Goal: Task Accomplishment & Management: Manage account settings

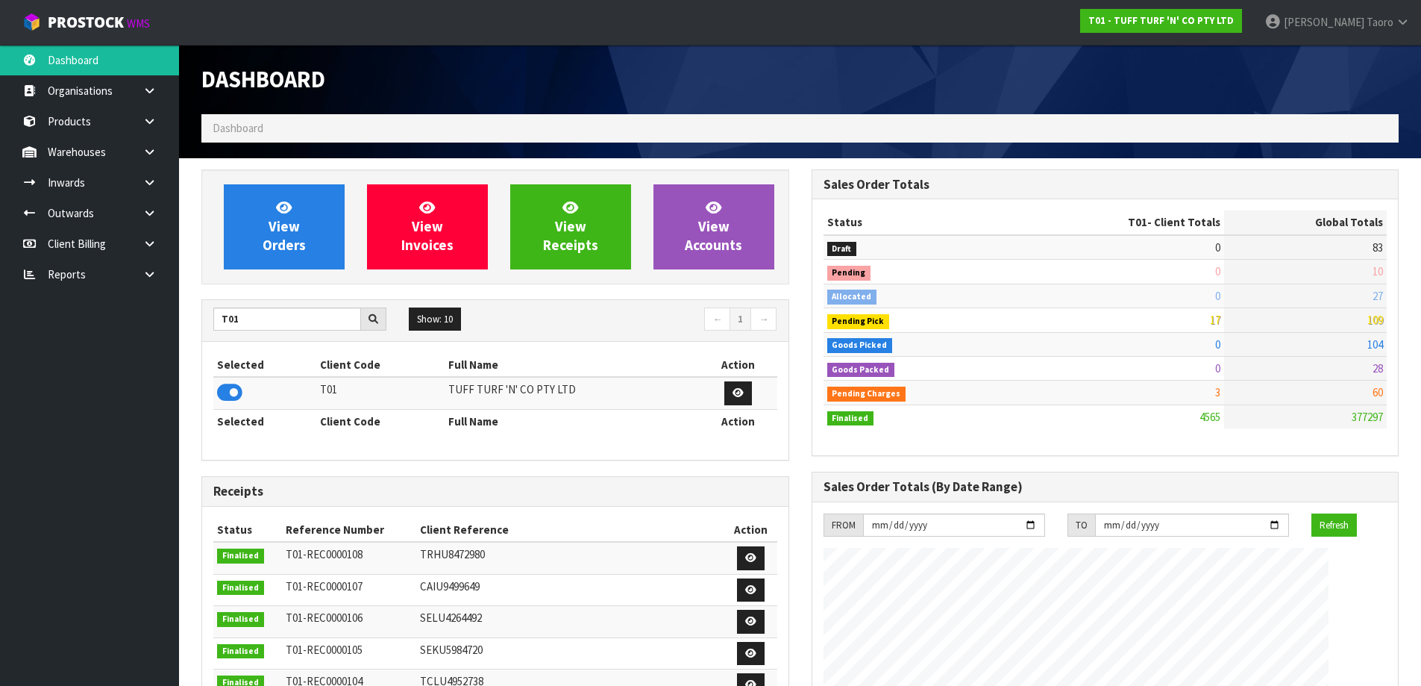
scroll to position [1130, 609]
click at [539, 316] on nav "← 1 →" at bounding box center [642, 320] width 271 height 26
click at [294, 230] on span "View Orders" at bounding box center [284, 226] width 43 height 56
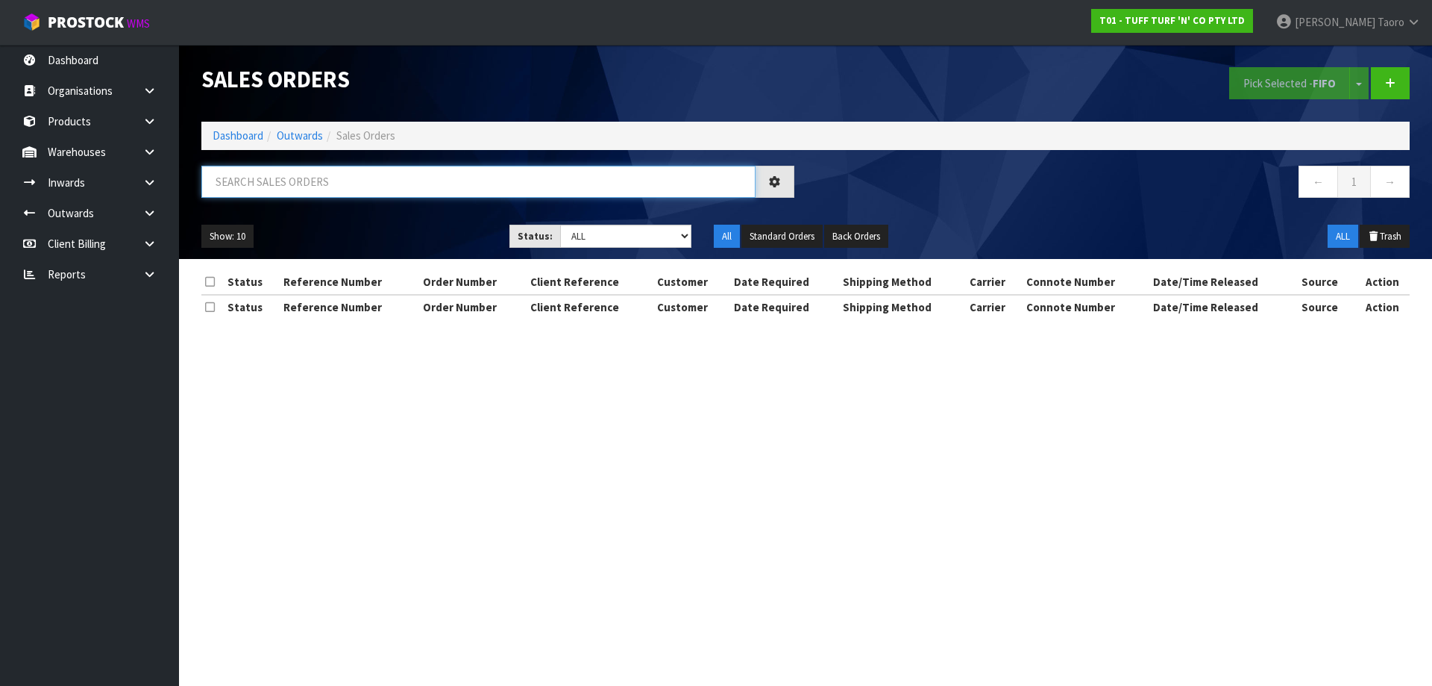
click at [336, 182] on input "text" at bounding box center [478, 182] width 554 height 32
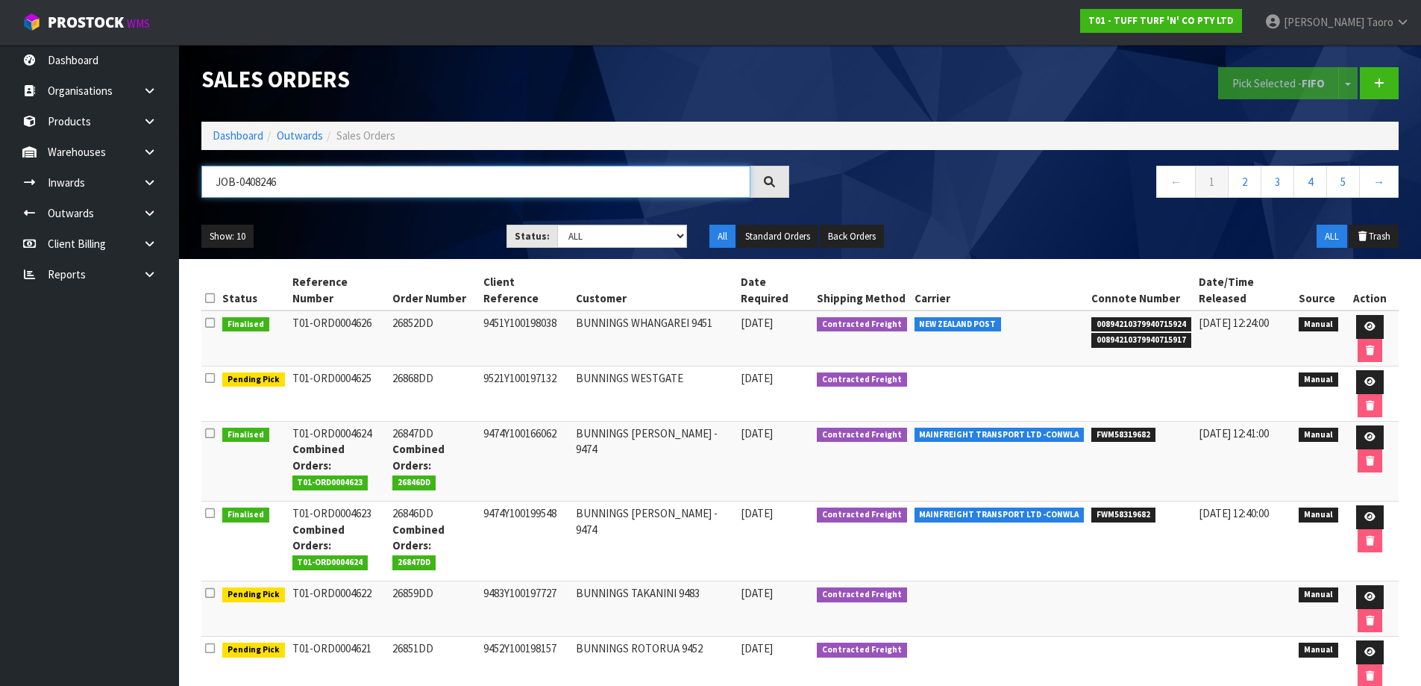
type input "JOB-0408246"
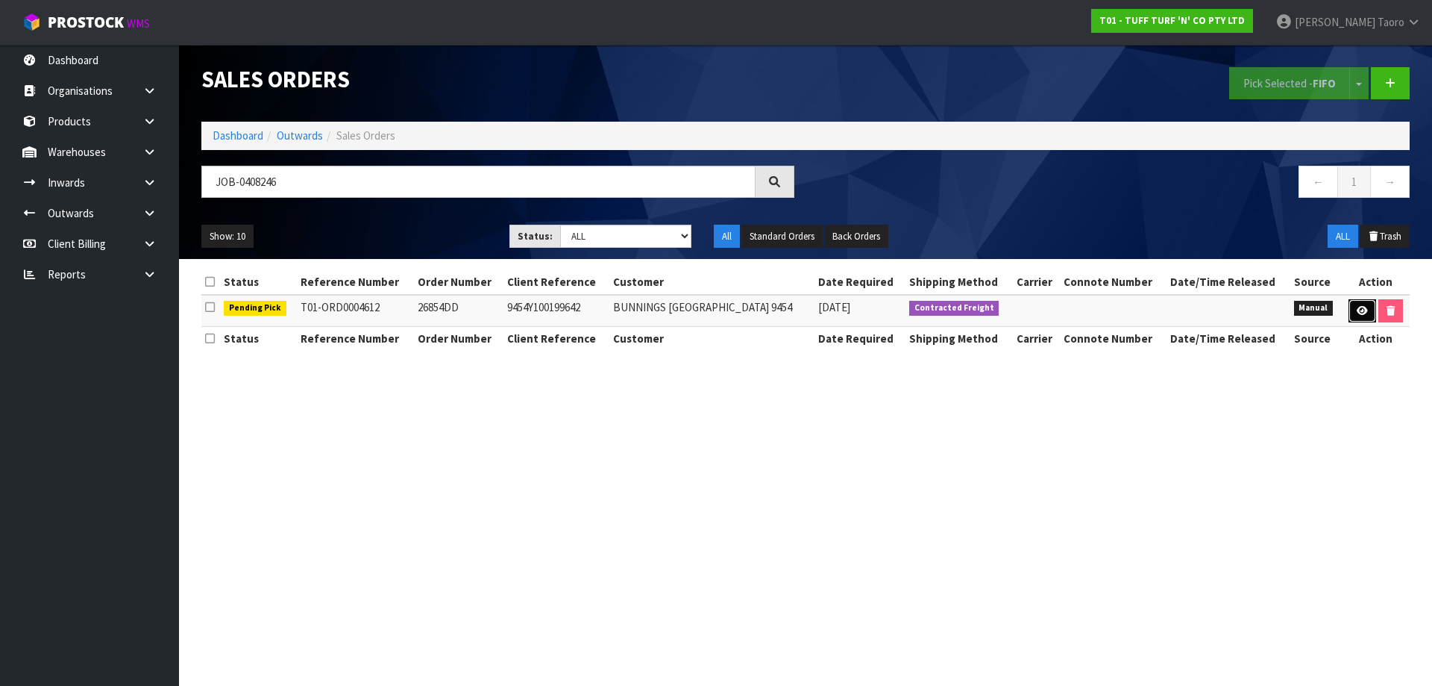
click at [752, 304] on link at bounding box center [1363, 311] width 28 height 24
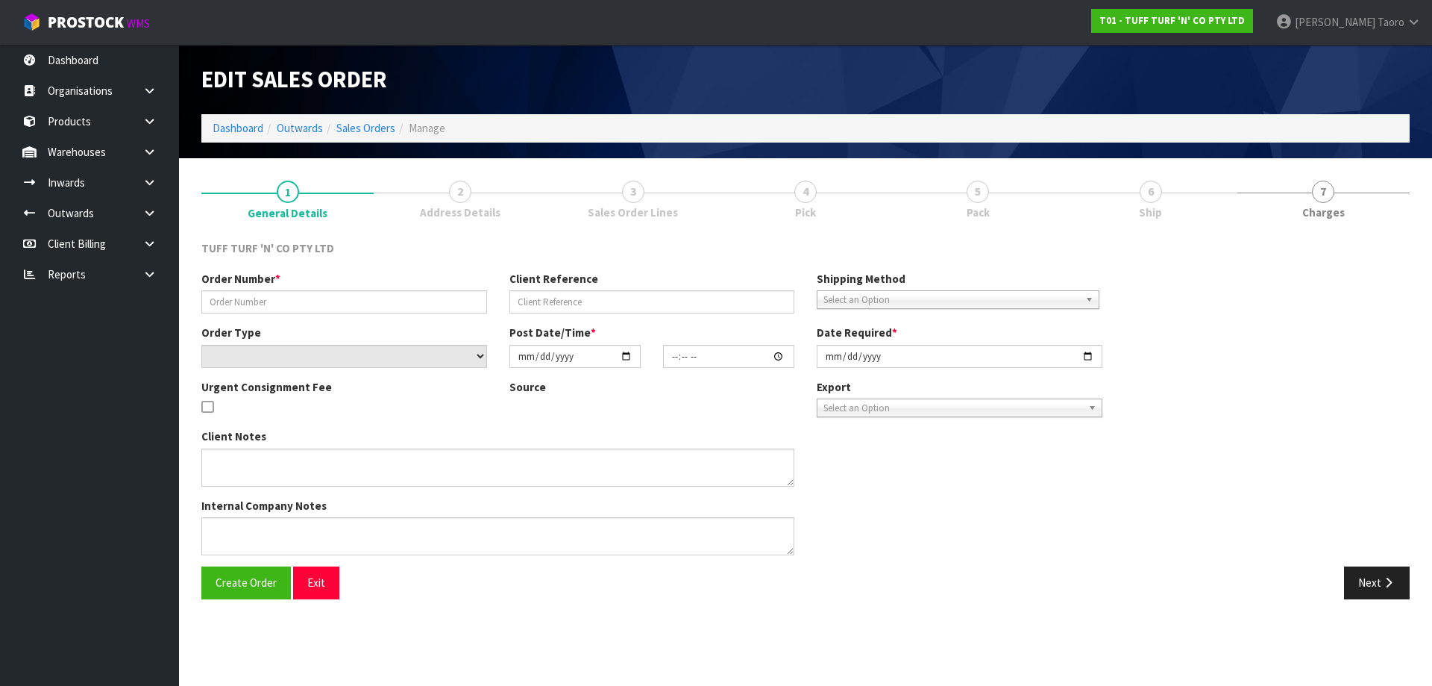
type input "26854DD"
type input "9454Y100199642"
select select "number:0"
type input "[DATE]"
type input "13:13:00.000"
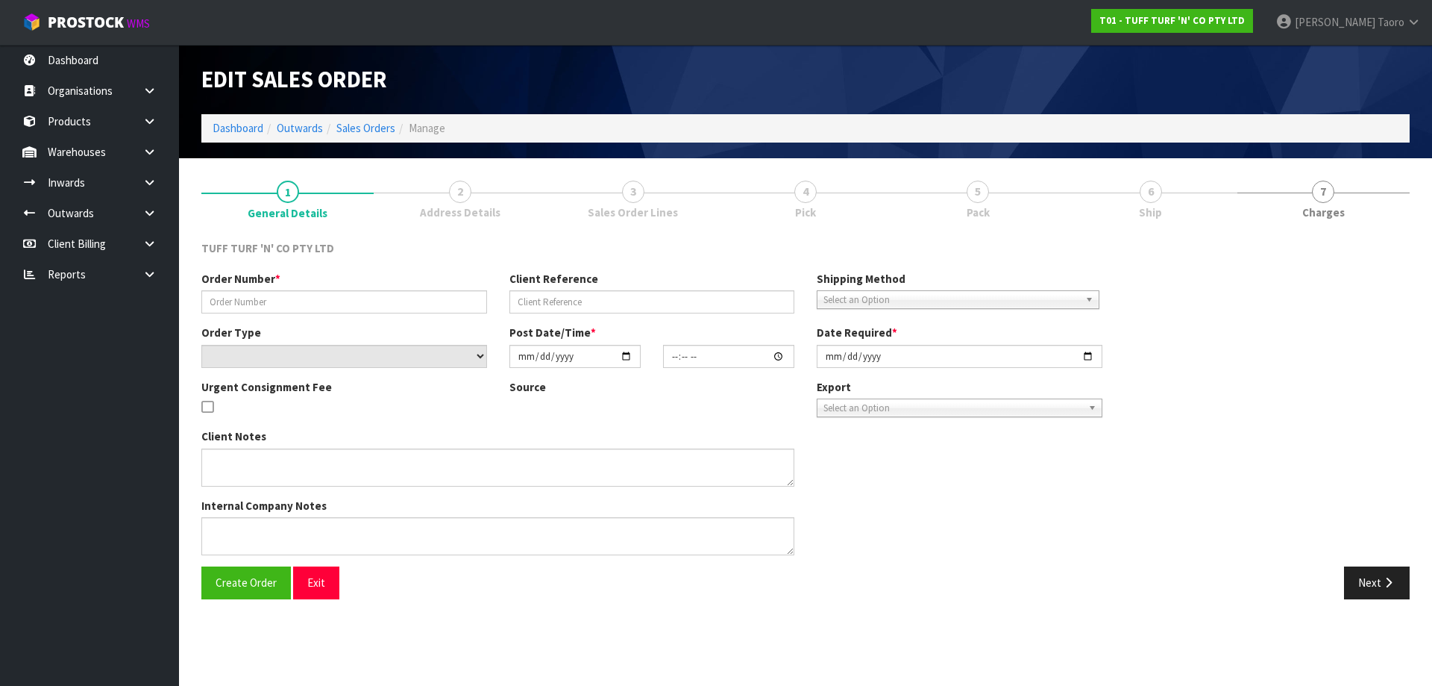
type input "[DATE]"
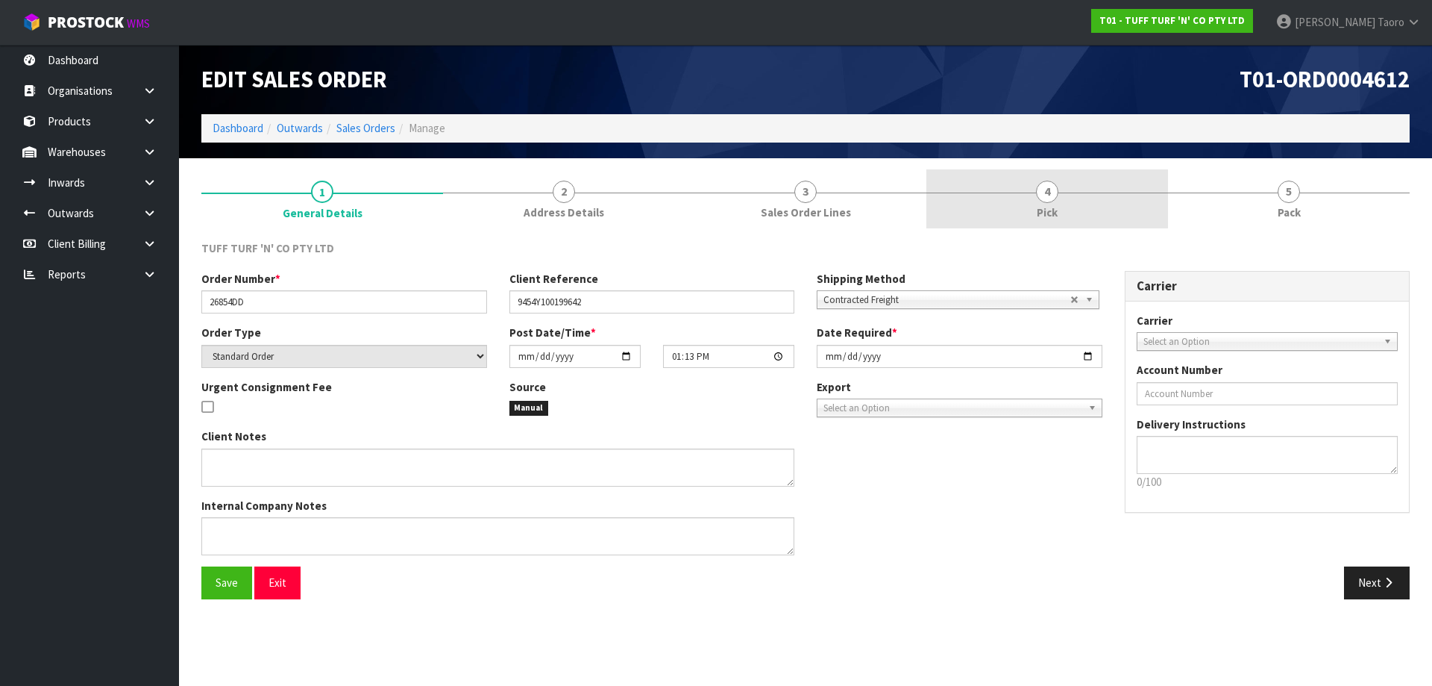
drag, startPoint x: 1028, startPoint y: 195, endPoint x: 1034, endPoint y: 182, distance: 14.0
click at [752, 194] on link "4 Pick" at bounding box center [1047, 198] width 242 height 59
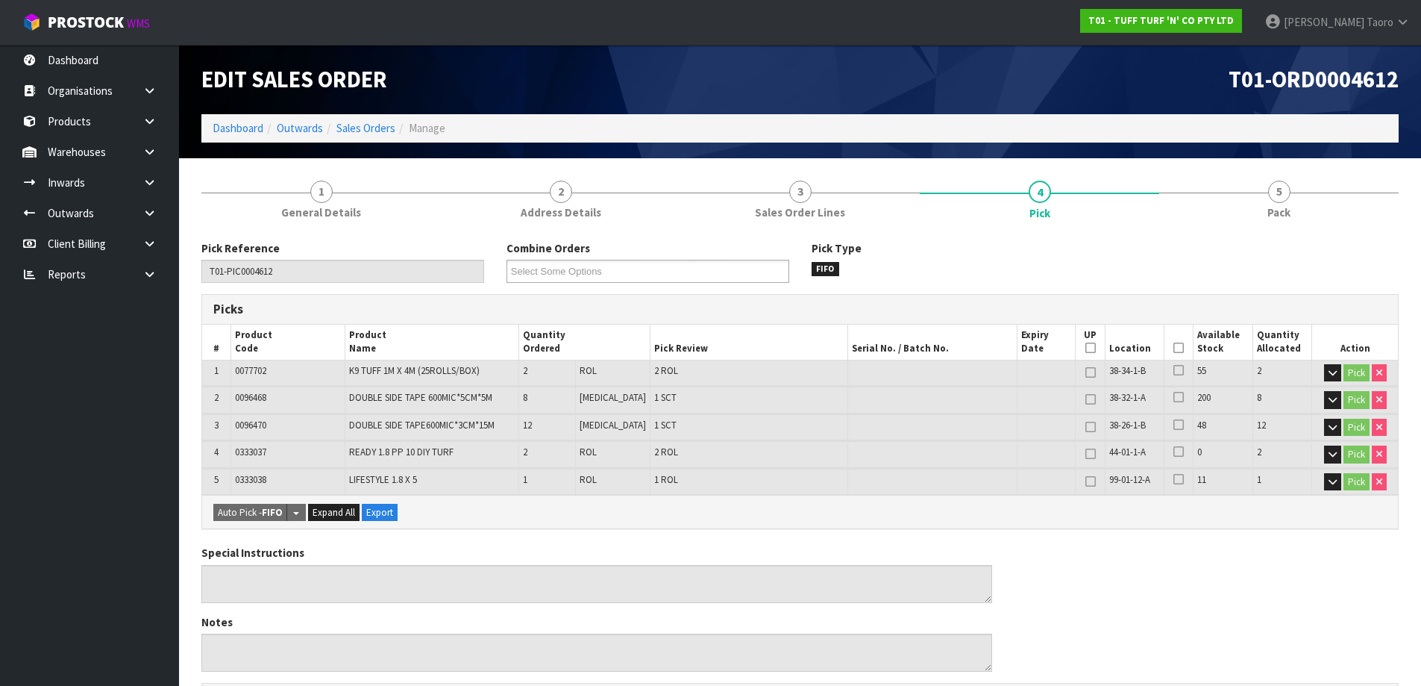
click at [752, 352] on th "Picked" at bounding box center [1178, 341] width 29 height 35
click at [752, 348] on icon at bounding box center [1178, 348] width 10 height 1
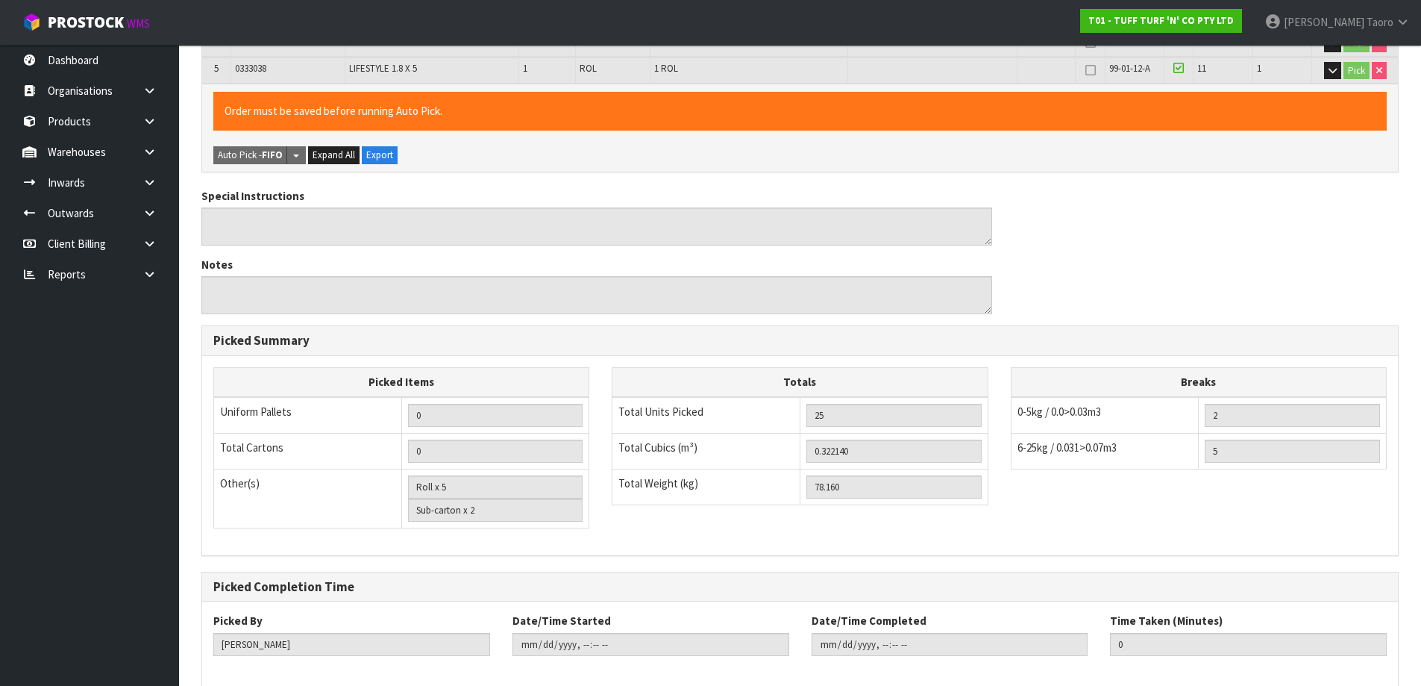
scroll to position [486, 0]
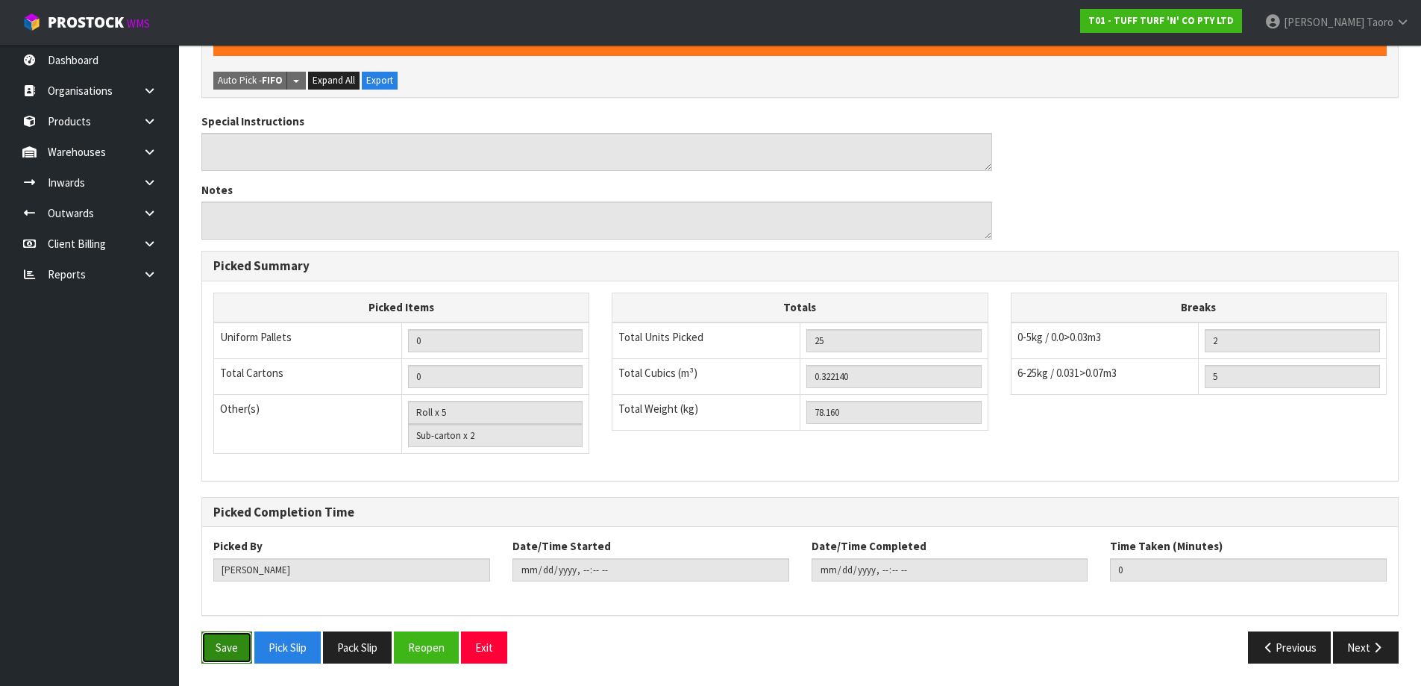
click at [231, 452] on button "Save" at bounding box center [226, 647] width 51 height 32
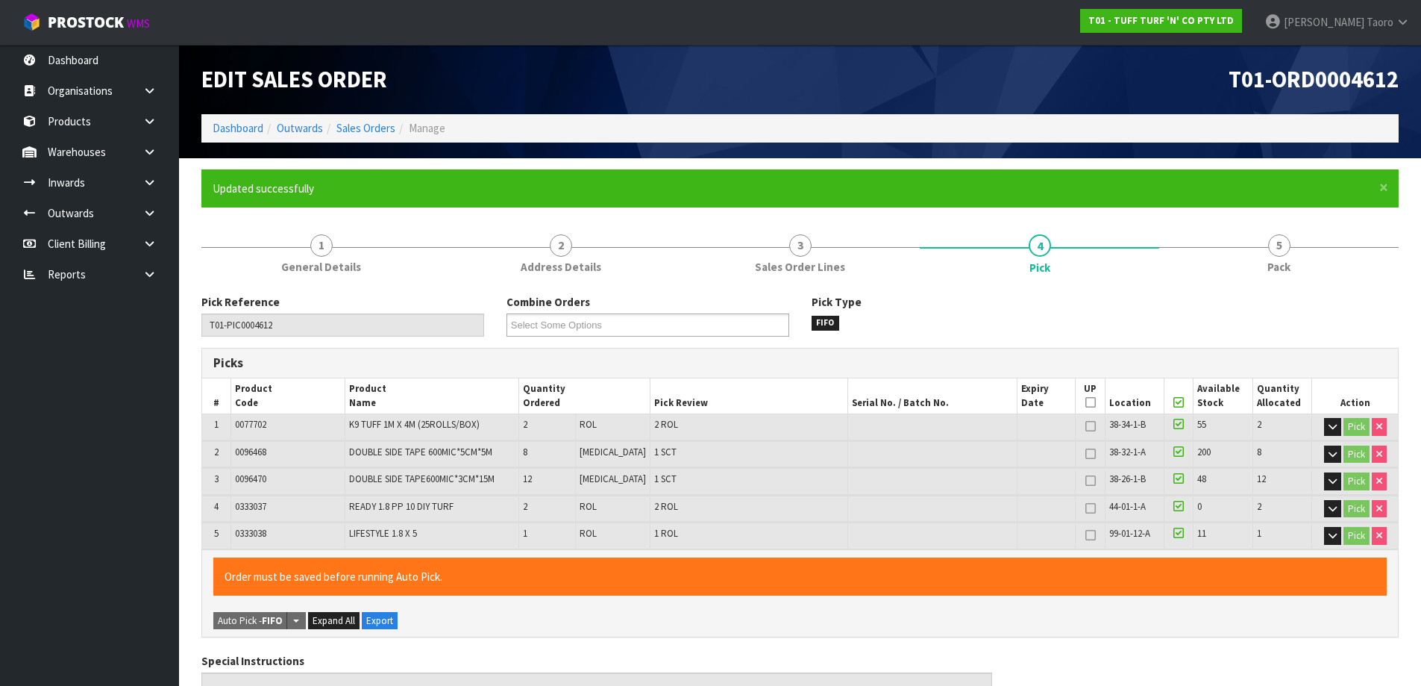
type input "[PERSON_NAME]"
type input "[DATE]T14:31:50"
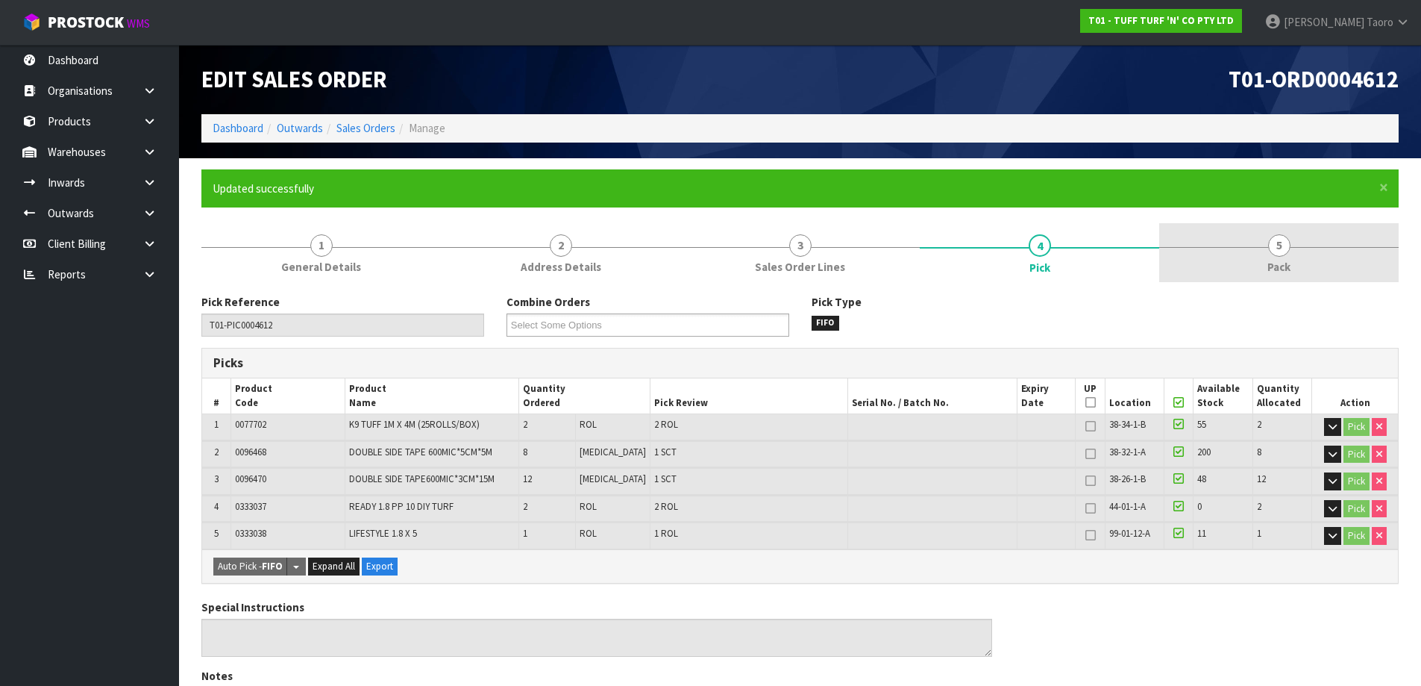
click at [752, 236] on link "5 Pack" at bounding box center [1278, 252] width 239 height 59
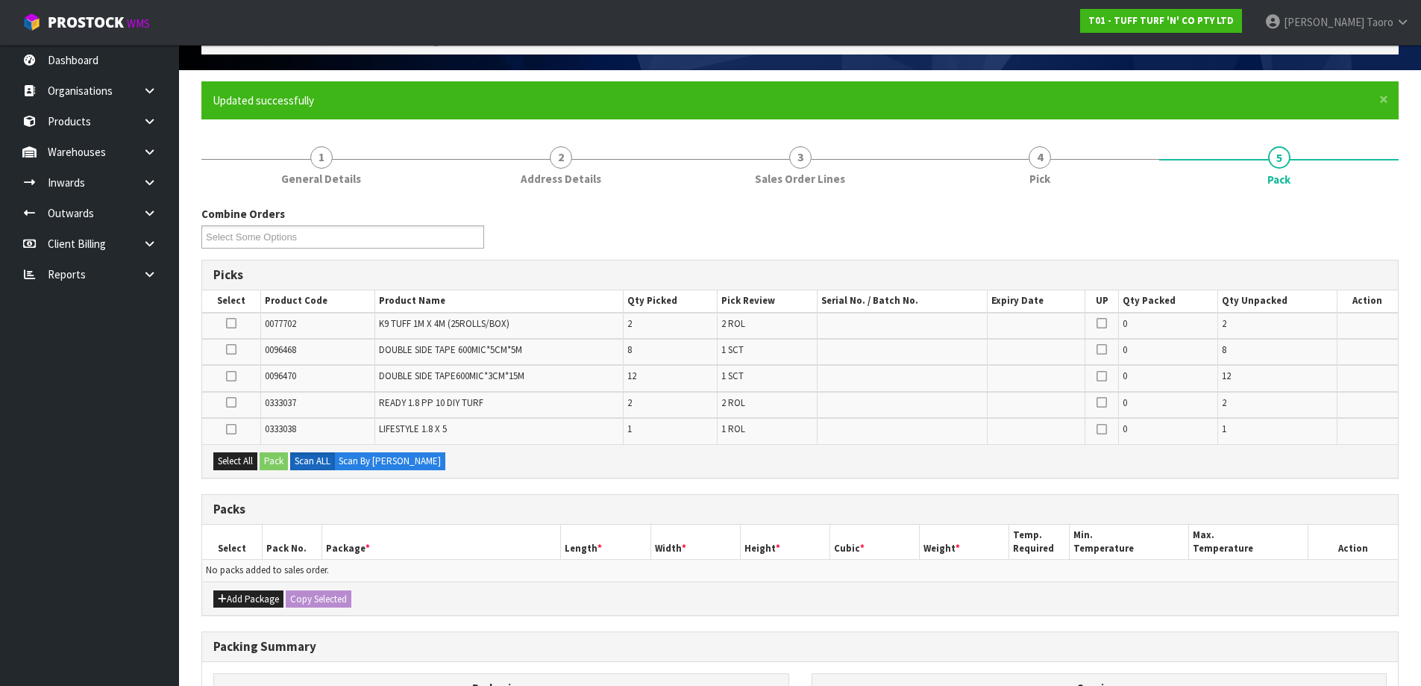
scroll to position [224, 0]
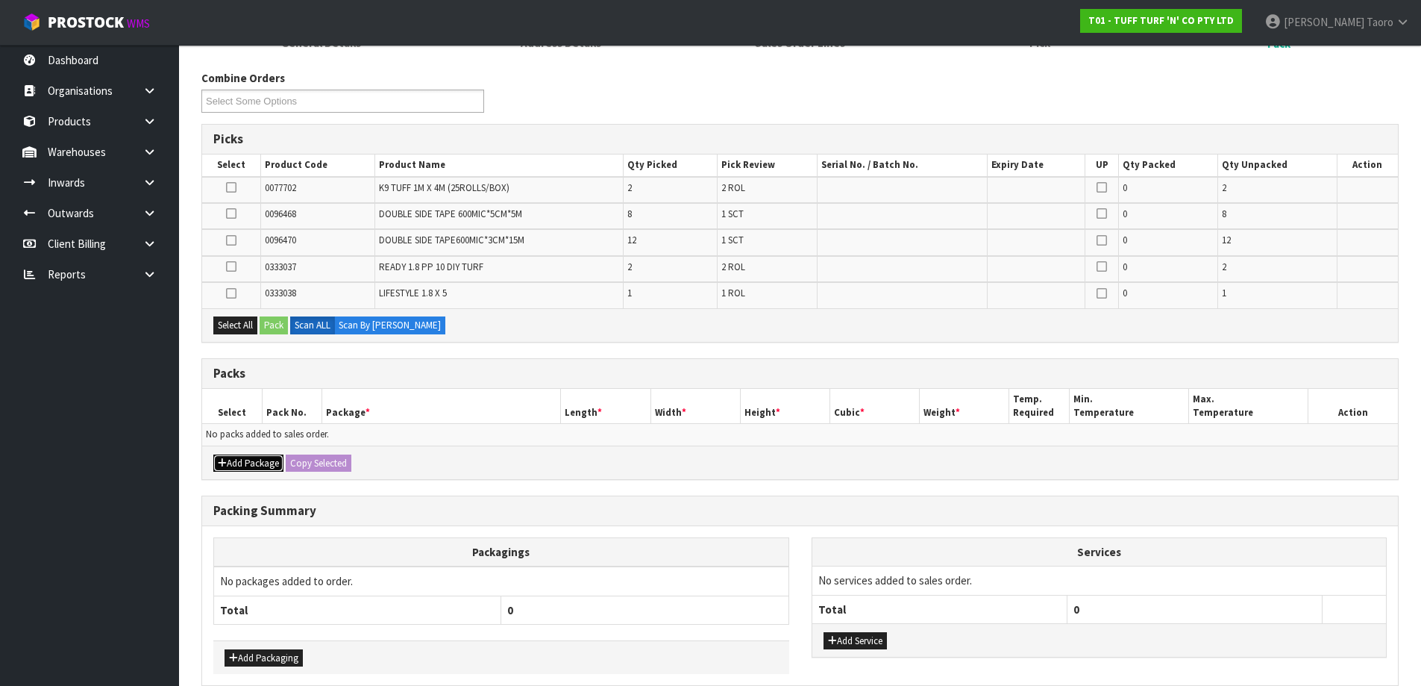
click at [240, 452] on button "Add Package" at bounding box center [248, 463] width 70 height 18
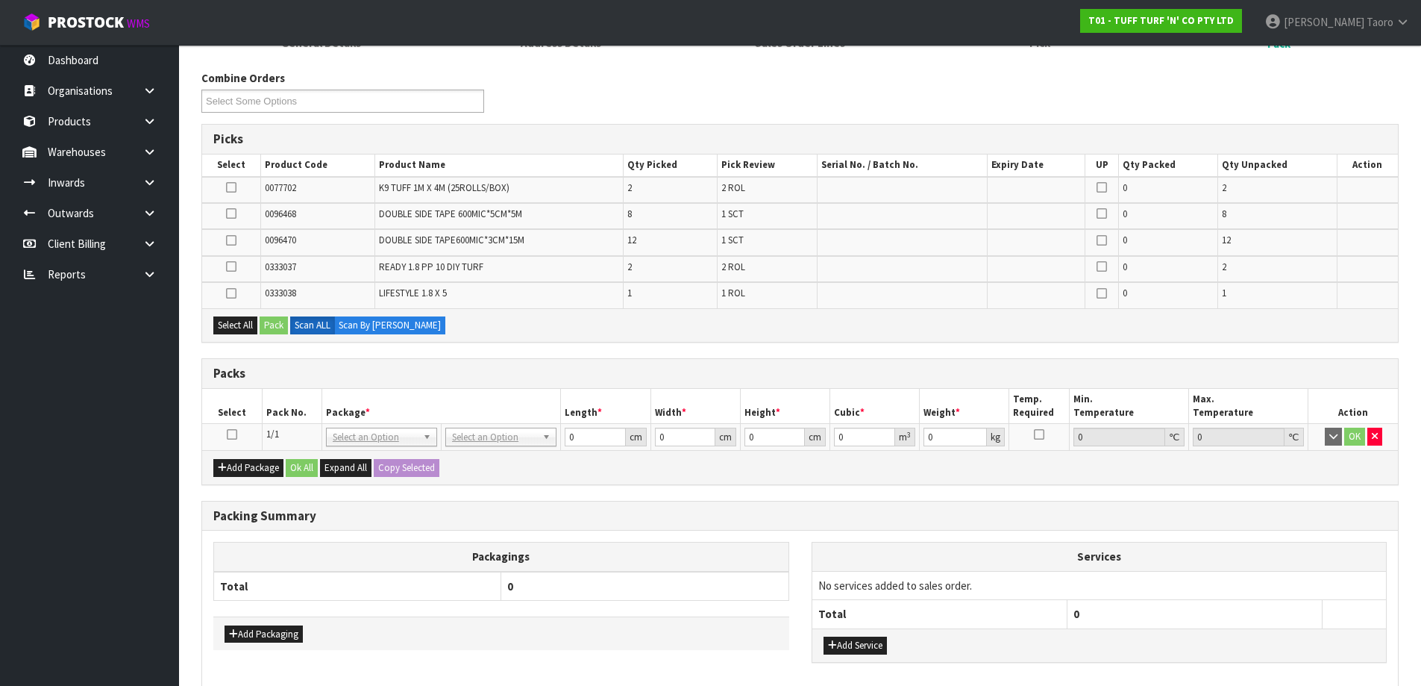
click at [234, 434] on icon at bounding box center [232, 434] width 10 height 1
click at [236, 337] on div "Select All Pack Scan ALL Scan By [PERSON_NAME]" at bounding box center [800, 325] width 1196 height 34
click at [245, 320] on button "Select All" at bounding box center [235, 325] width 44 height 18
click at [278, 320] on button "Pack" at bounding box center [274, 325] width 28 height 18
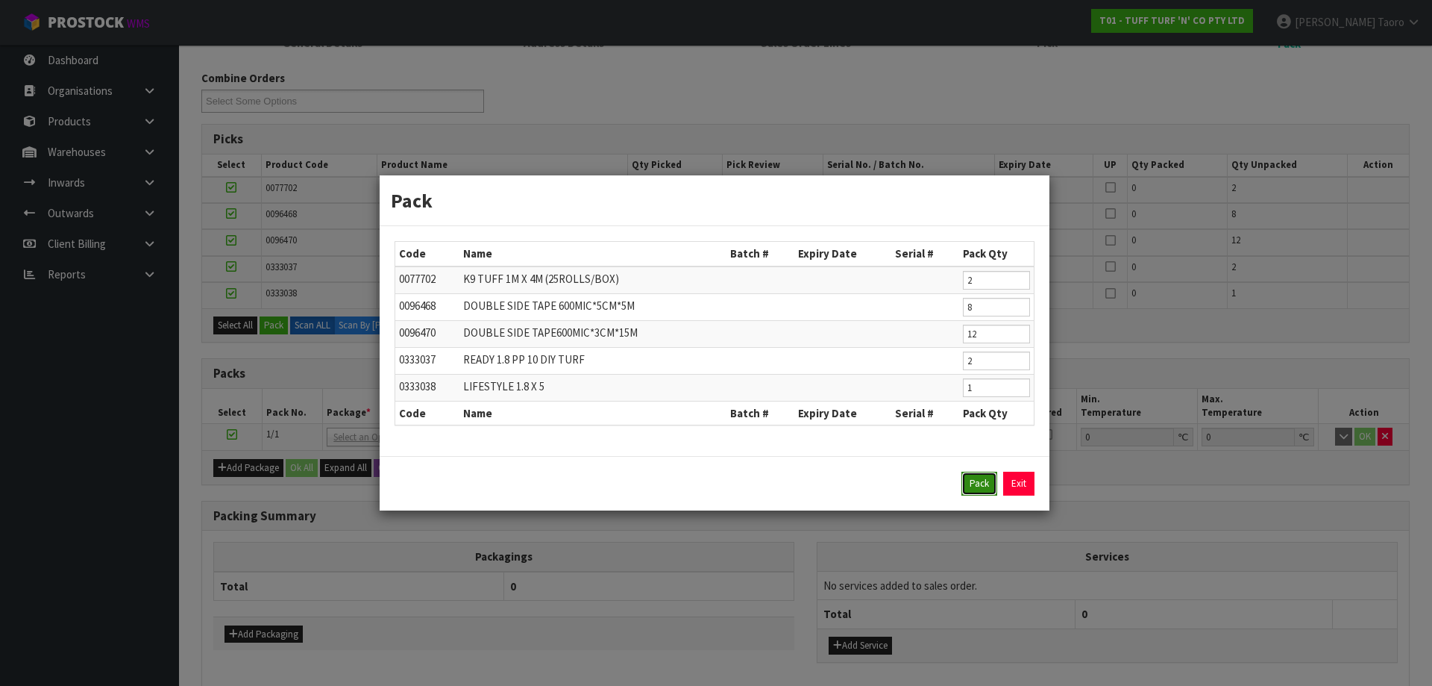
click at [752, 452] on button "Pack" at bounding box center [980, 483] width 36 height 24
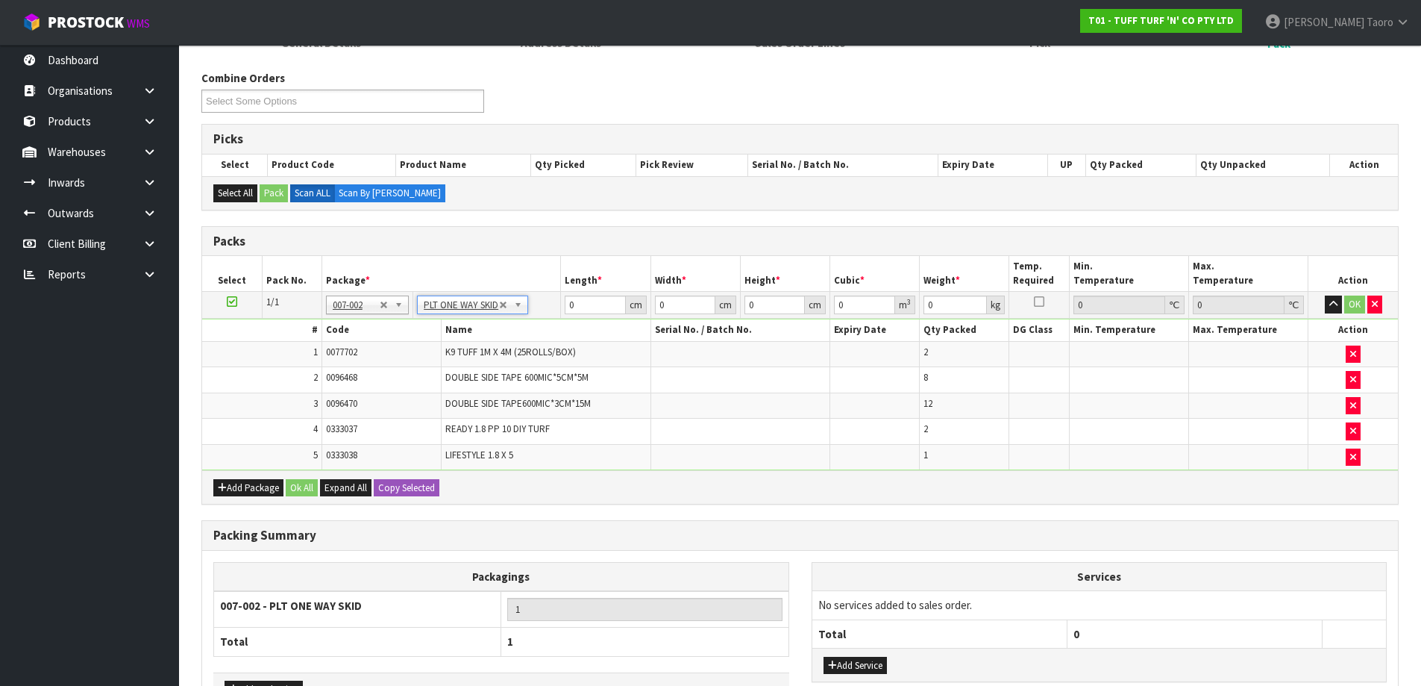
type input "78.16"
click at [594, 304] on input "0" at bounding box center [595, 304] width 60 height 19
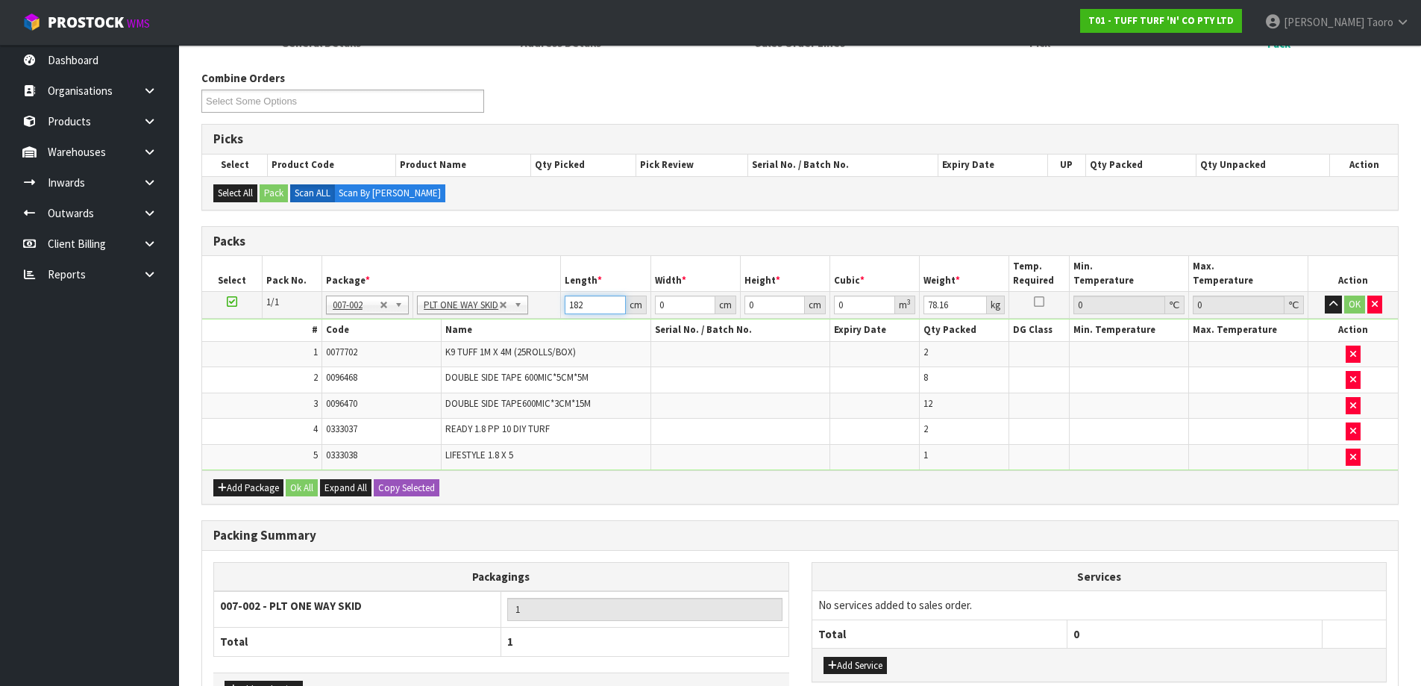
type input "182"
type input "81"
type input "6"
type input "0.088452"
type input "69"
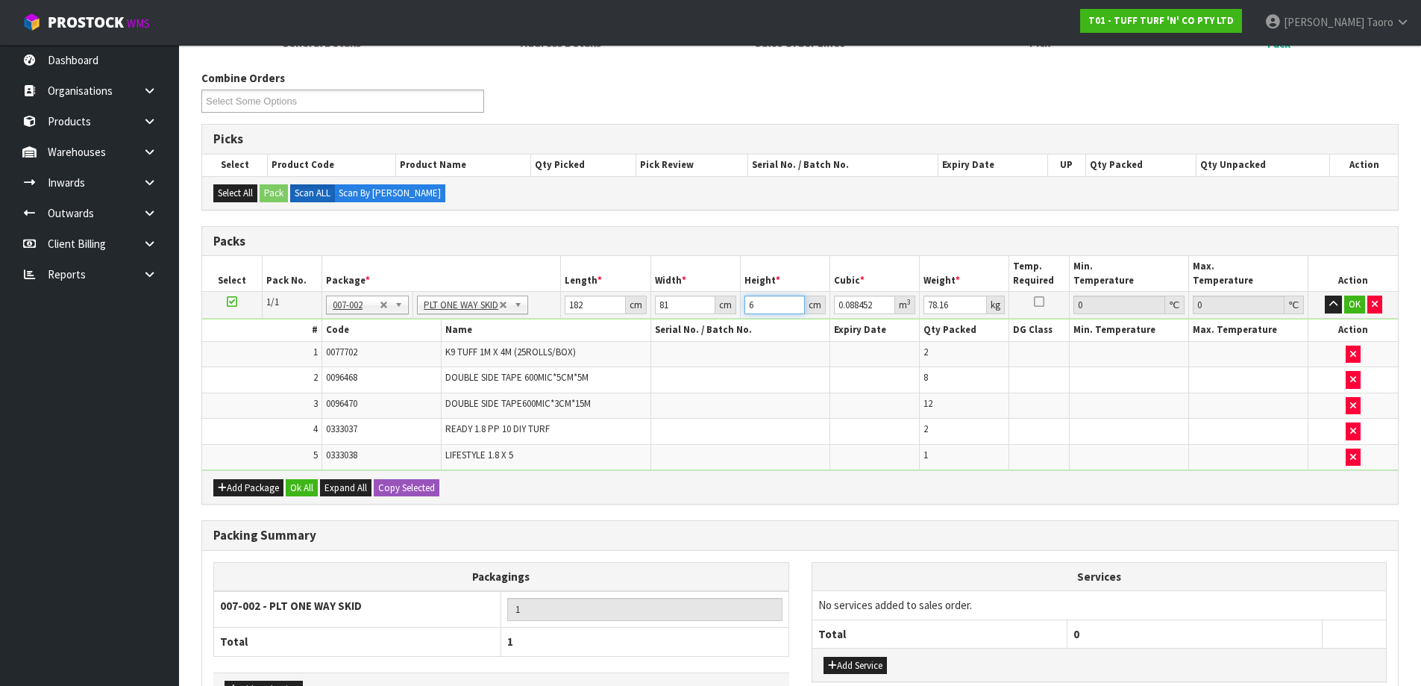
type input "1.017198"
type input "69"
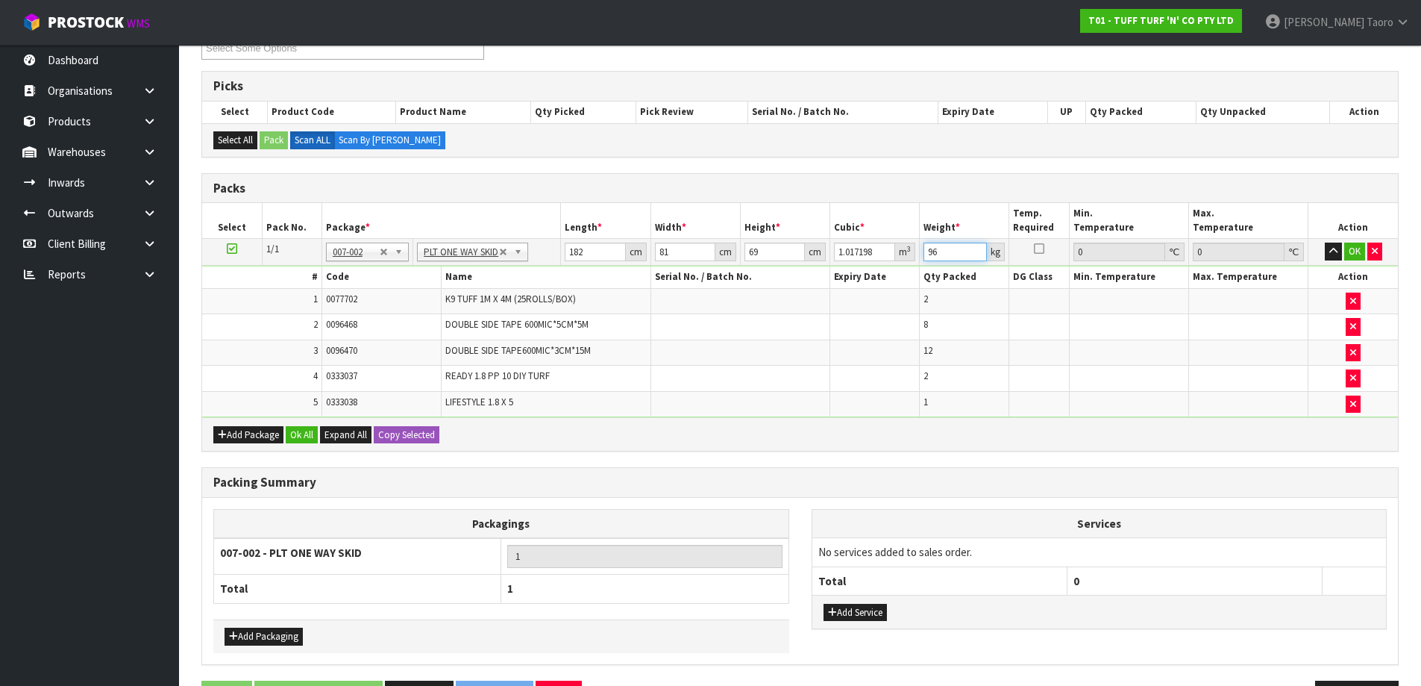
scroll to position [326, 0]
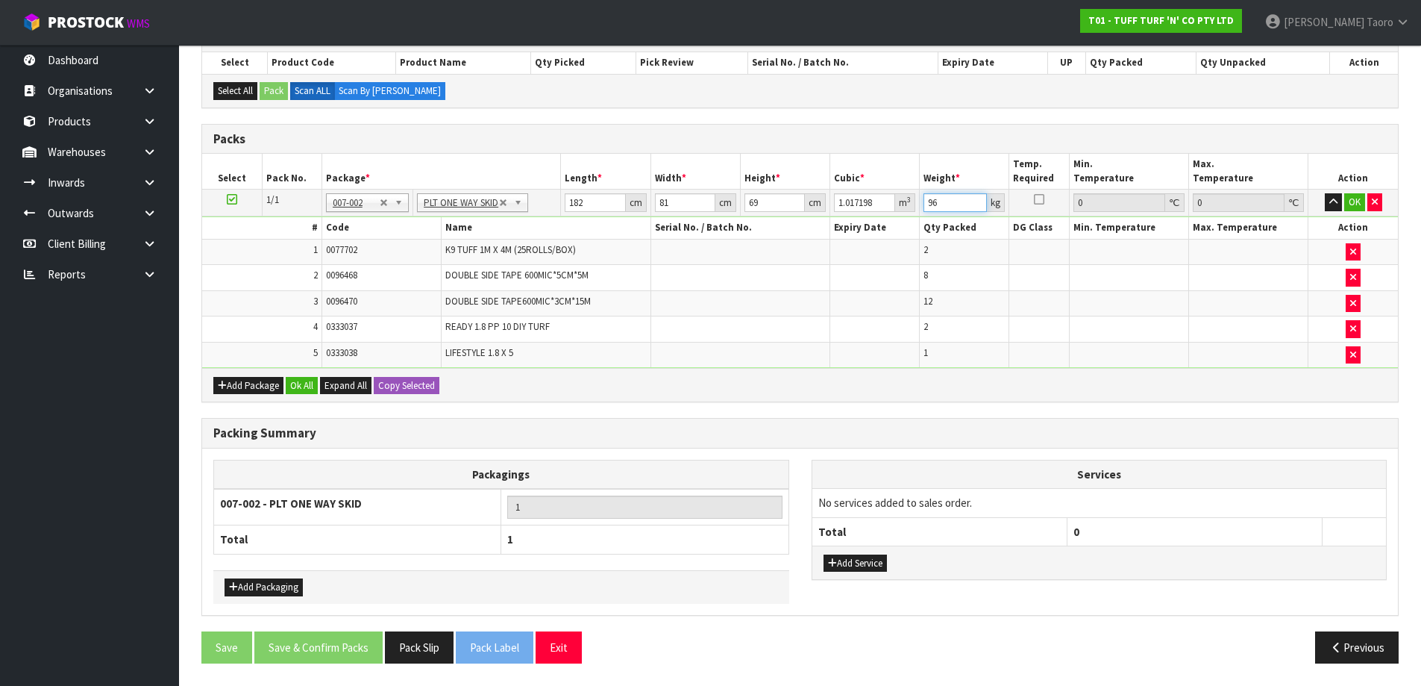
type input "96"
click at [752, 452] on button "Add Service" at bounding box center [855, 563] width 63 height 18
drag, startPoint x: 864, startPoint y: 561, endPoint x: 869, endPoint y: 548, distance: 14.4
click at [752, 452] on div "Add Service" at bounding box center [1099, 570] width 574 height 34
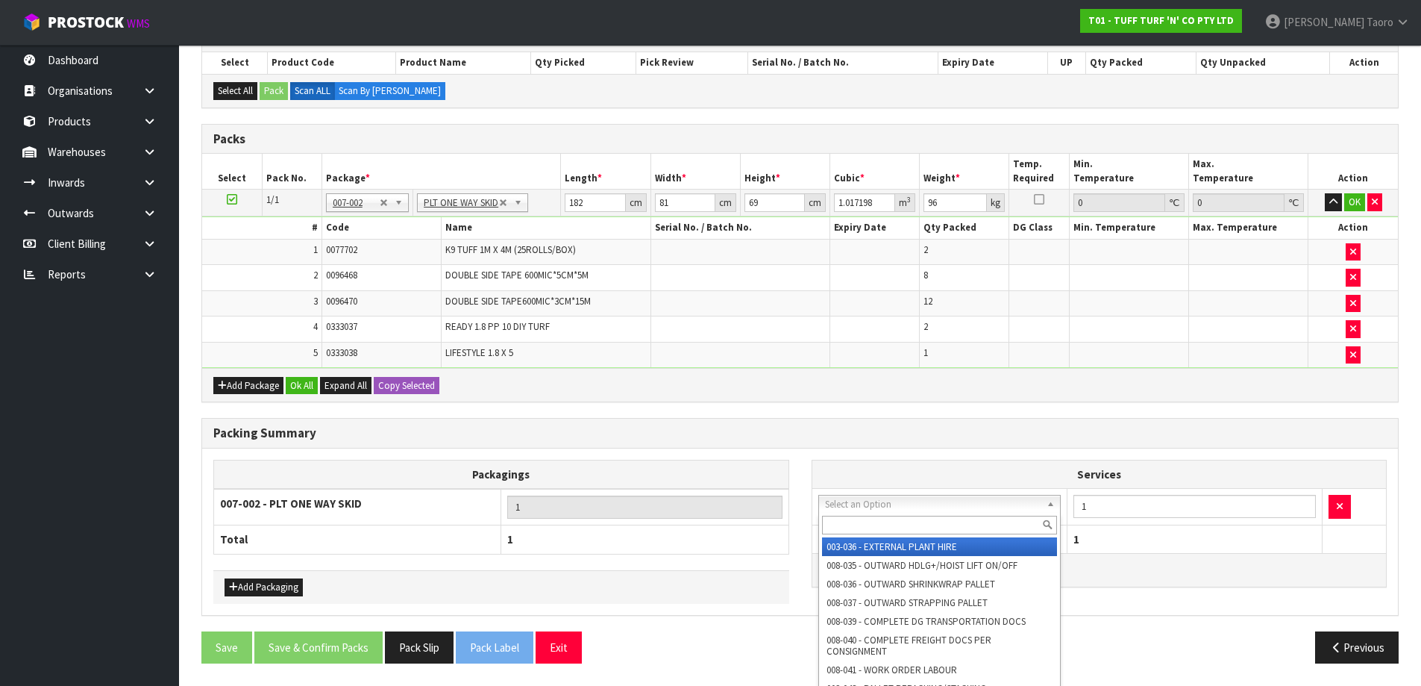
click at [752, 452] on input "text" at bounding box center [940, 524] width 236 height 19
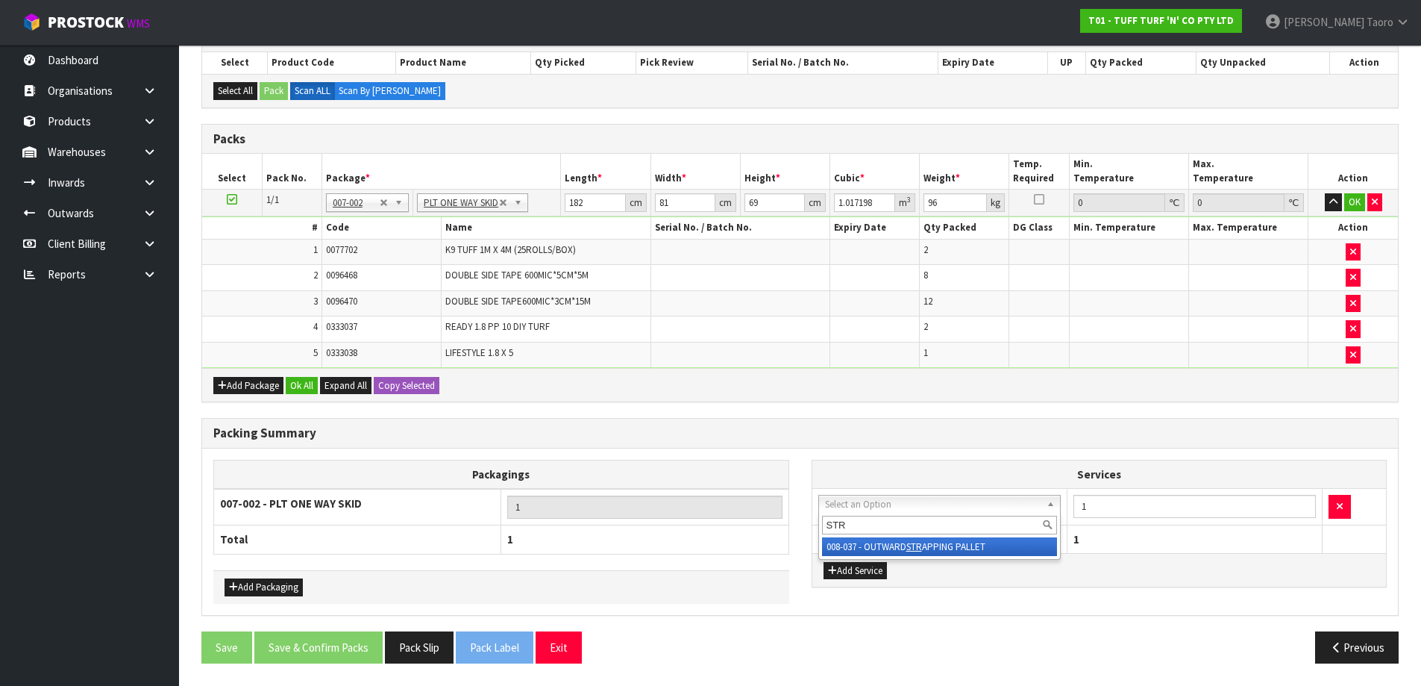
type input "STR"
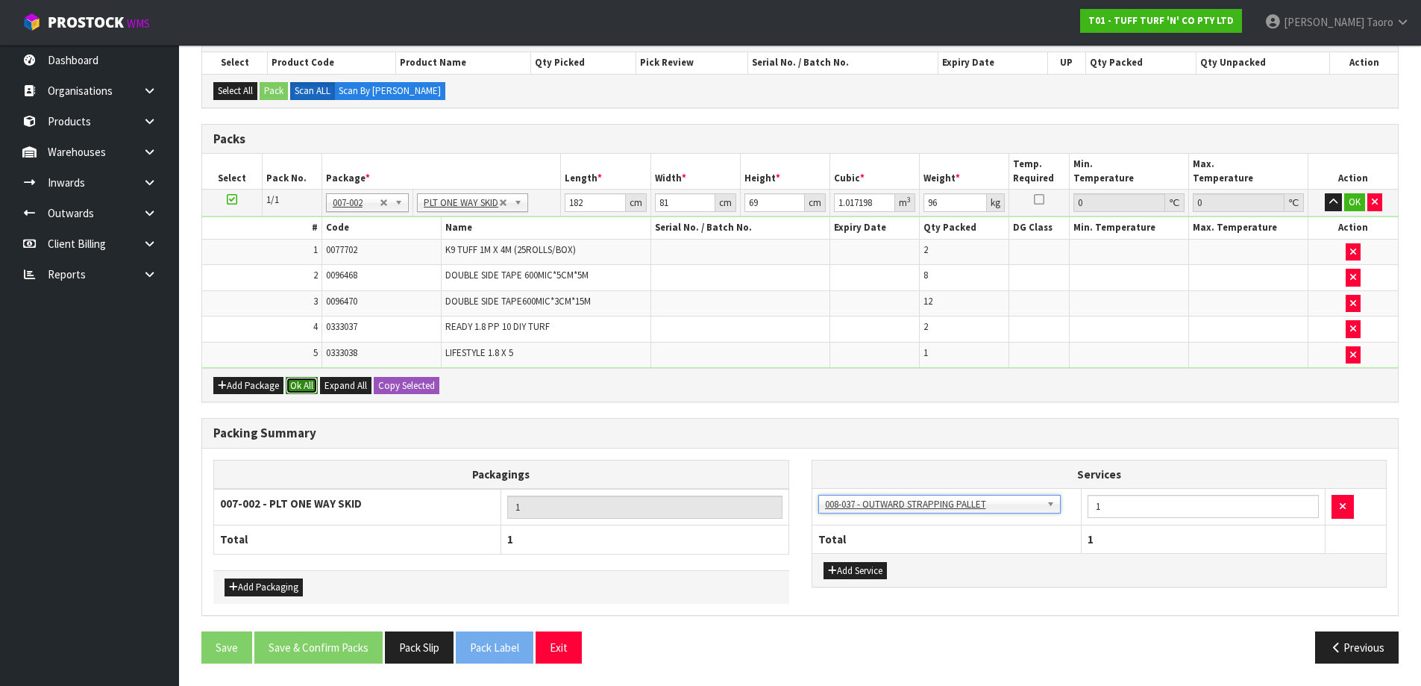
click at [301, 381] on button "Ok All" at bounding box center [302, 386] width 32 height 18
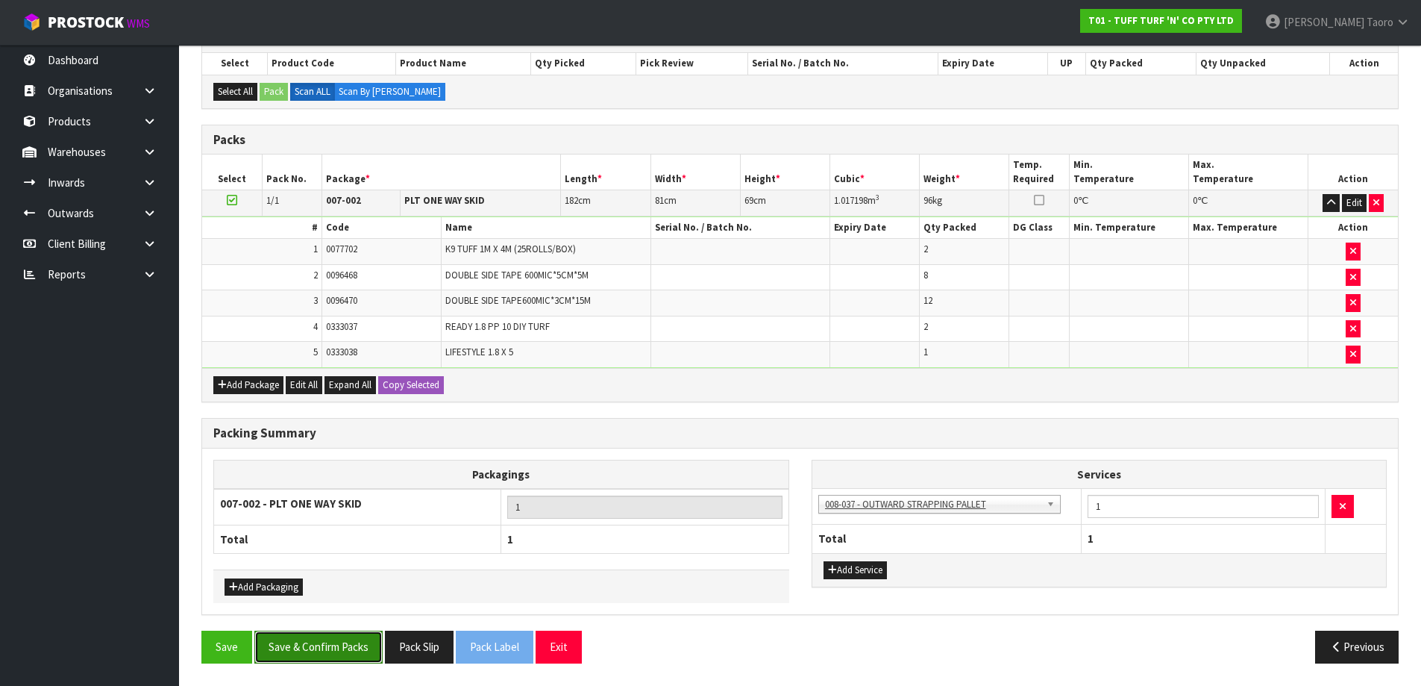
click at [333, 452] on button "Save & Confirm Packs" at bounding box center [318, 646] width 128 height 32
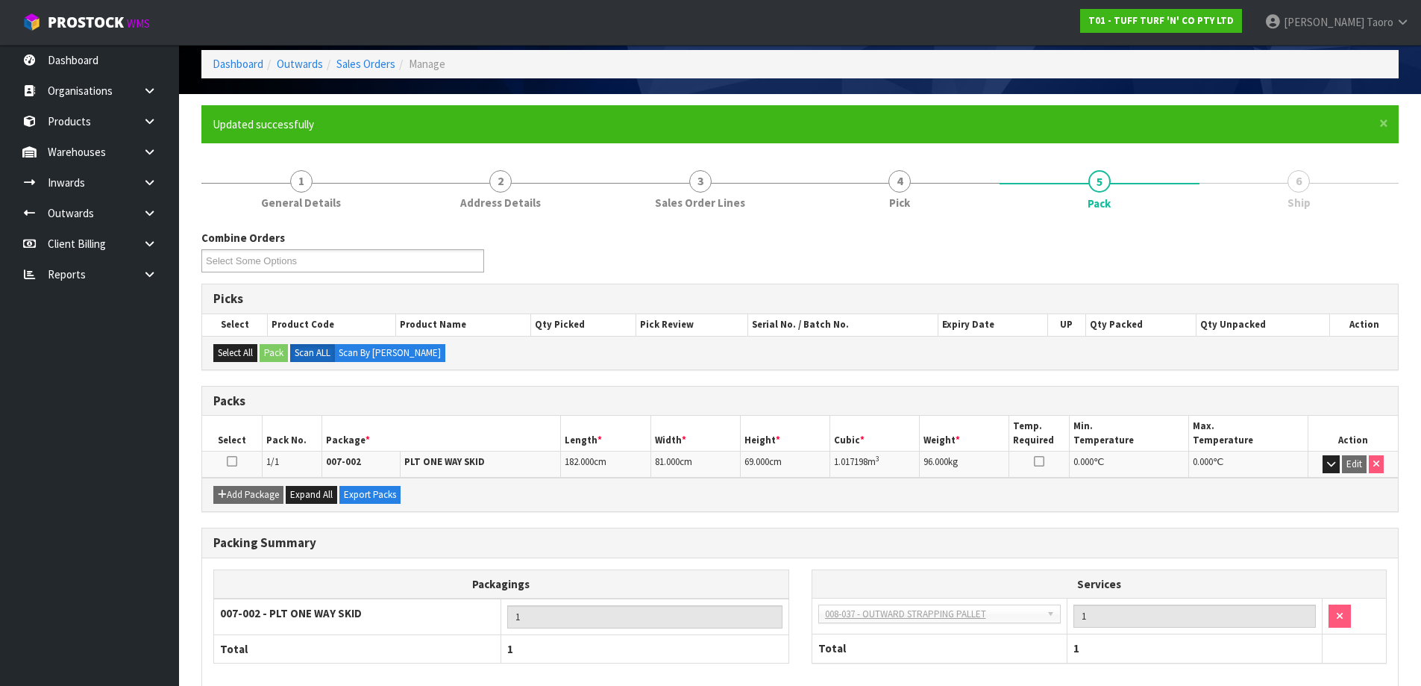
scroll to position [140, 0]
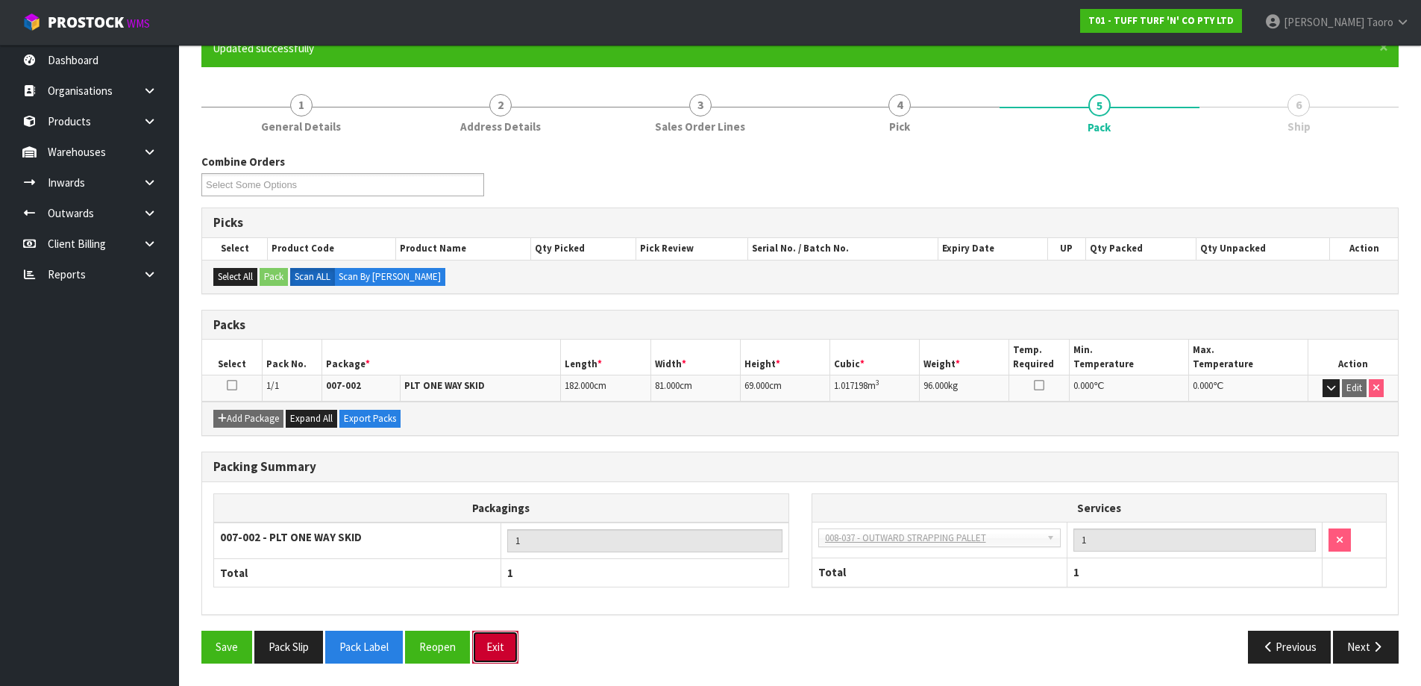
drag, startPoint x: 504, startPoint y: 649, endPoint x: 502, endPoint y: 640, distance: 9.1
click at [504, 452] on button "Exit" at bounding box center [495, 646] width 46 height 32
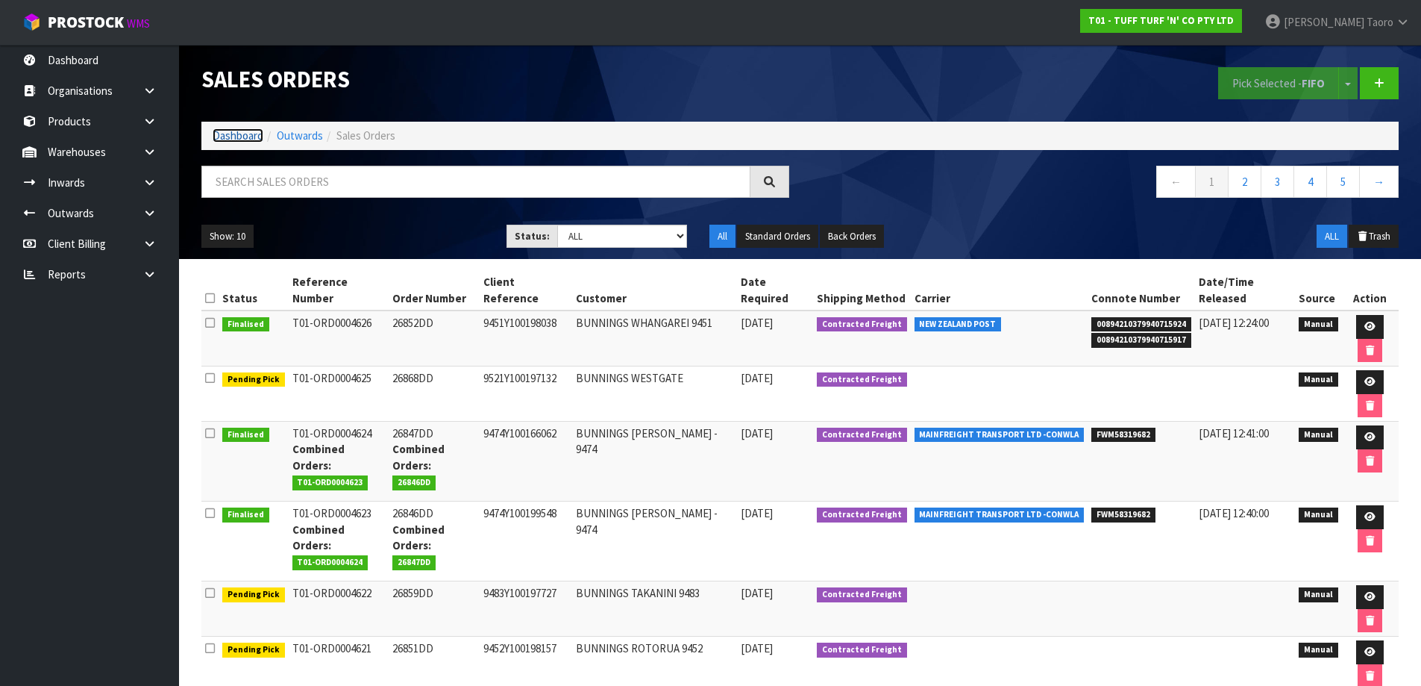
click at [251, 137] on link "Dashboard" at bounding box center [238, 135] width 51 height 14
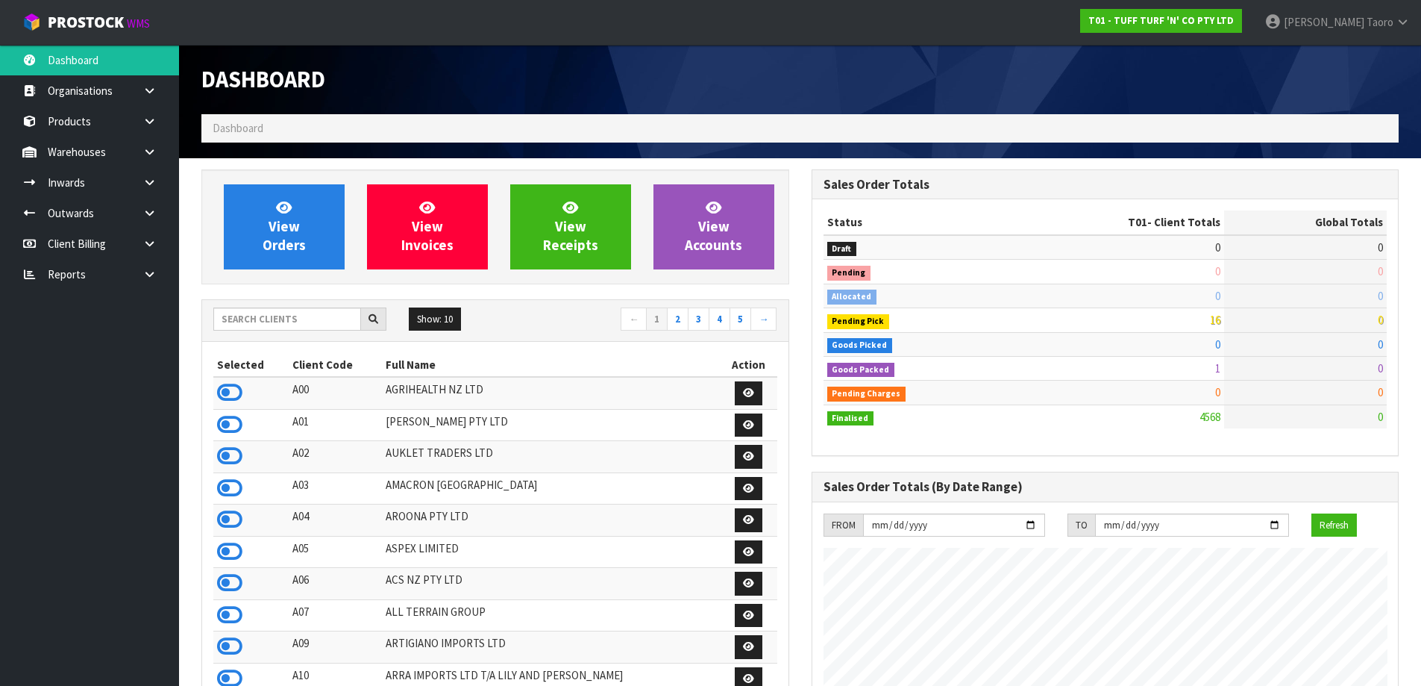
scroll to position [1130, 609]
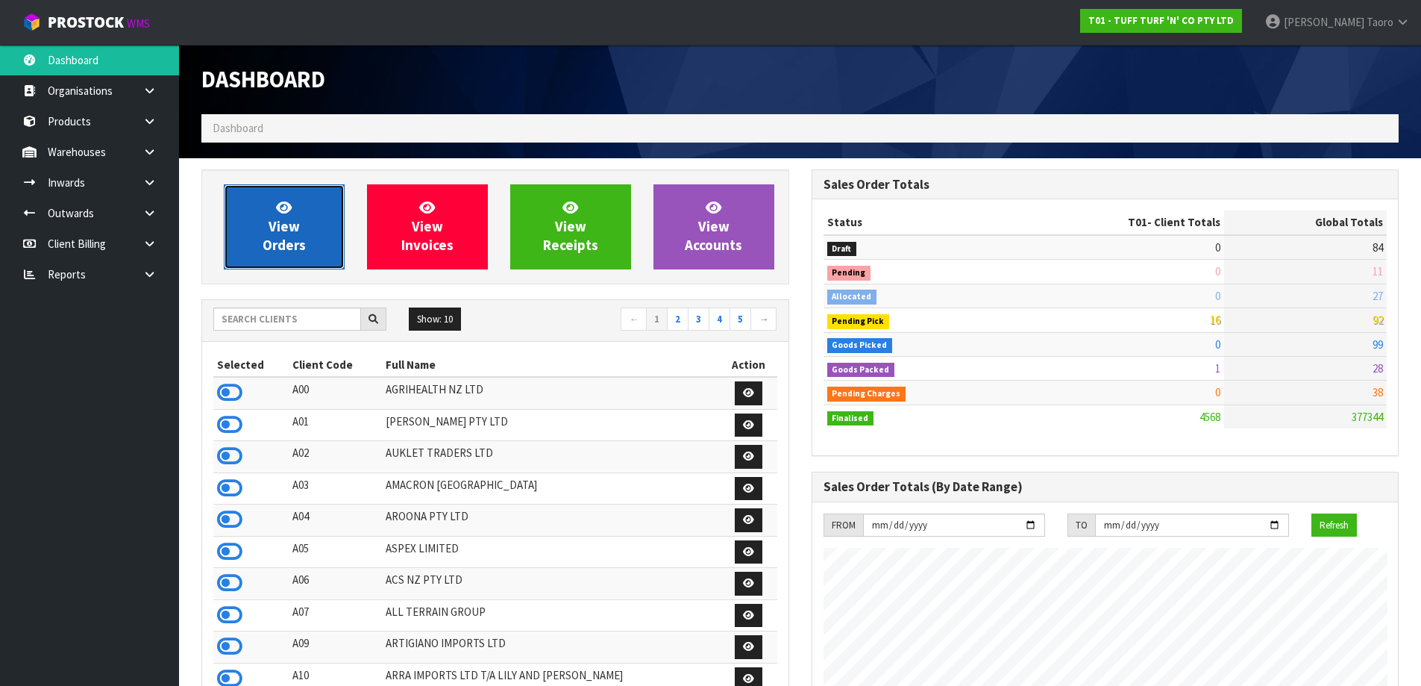
click at [316, 248] on link "View Orders" at bounding box center [284, 226] width 121 height 85
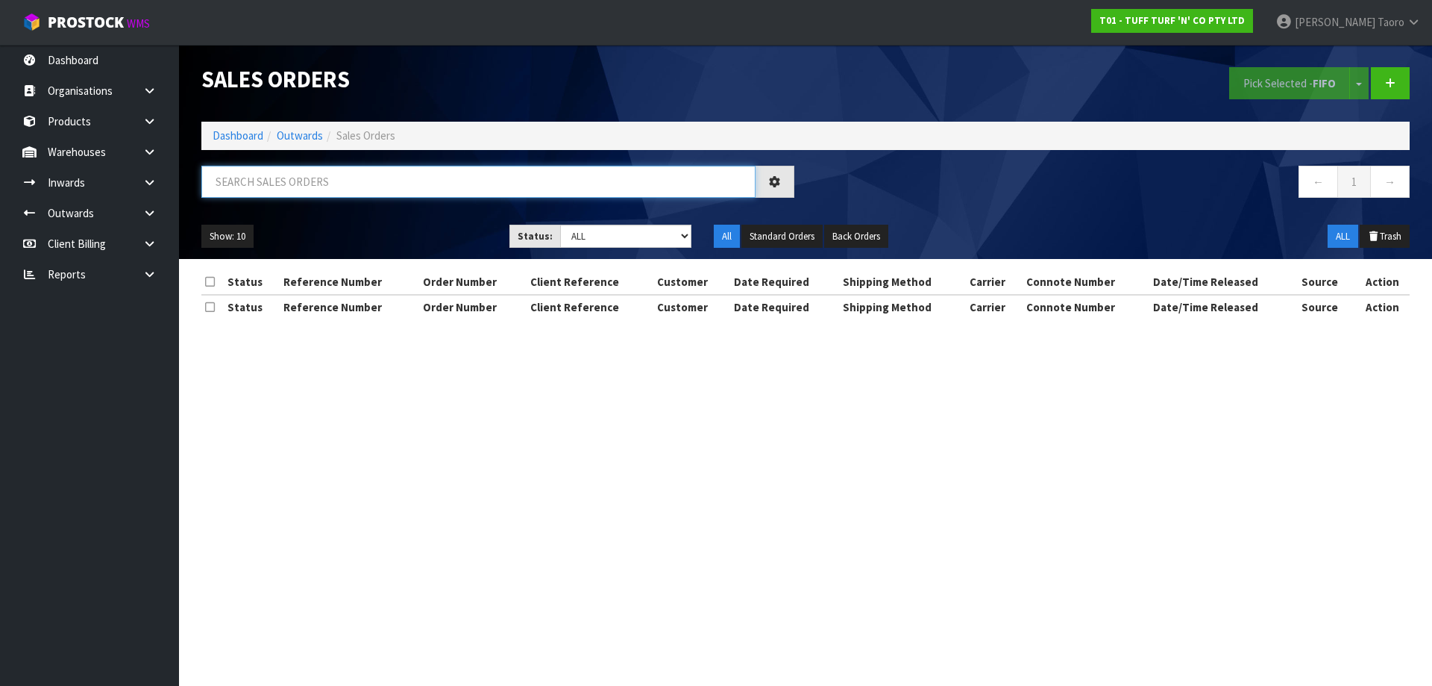
click at [334, 182] on input "text" at bounding box center [478, 182] width 554 height 32
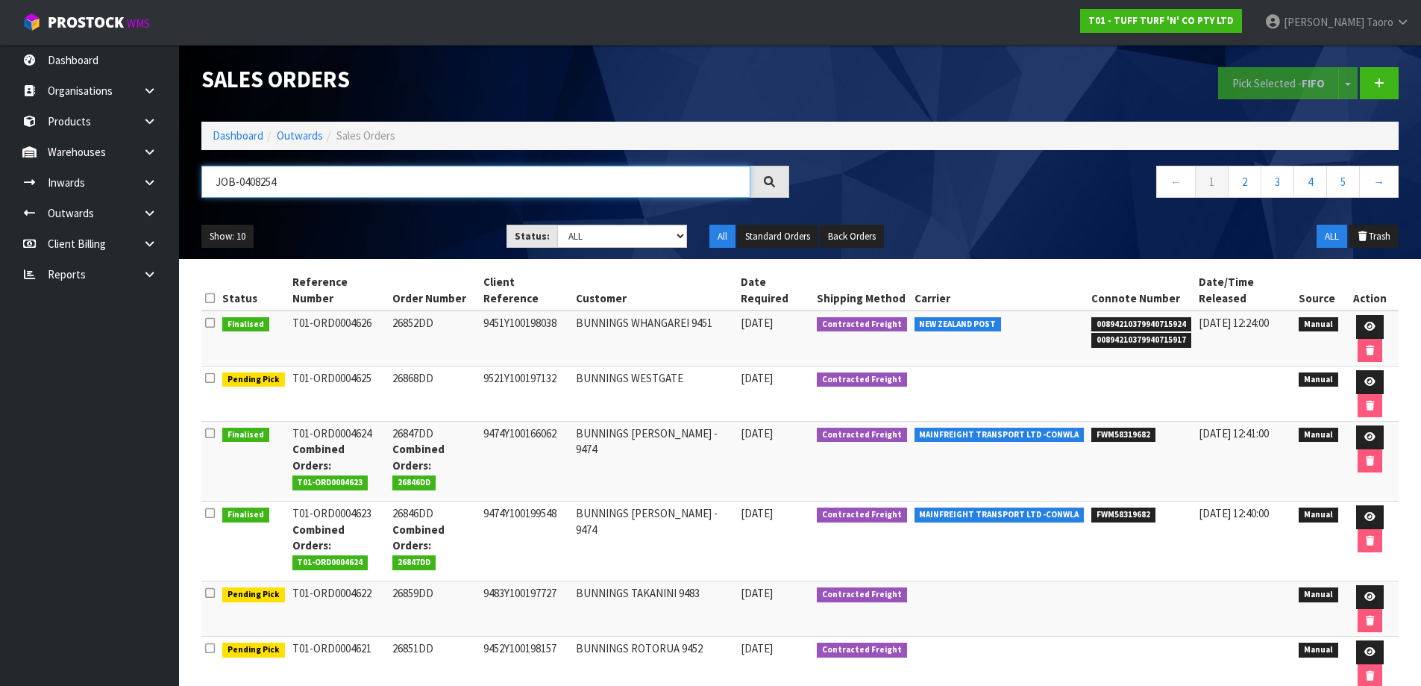
type input "JOB-0408254"
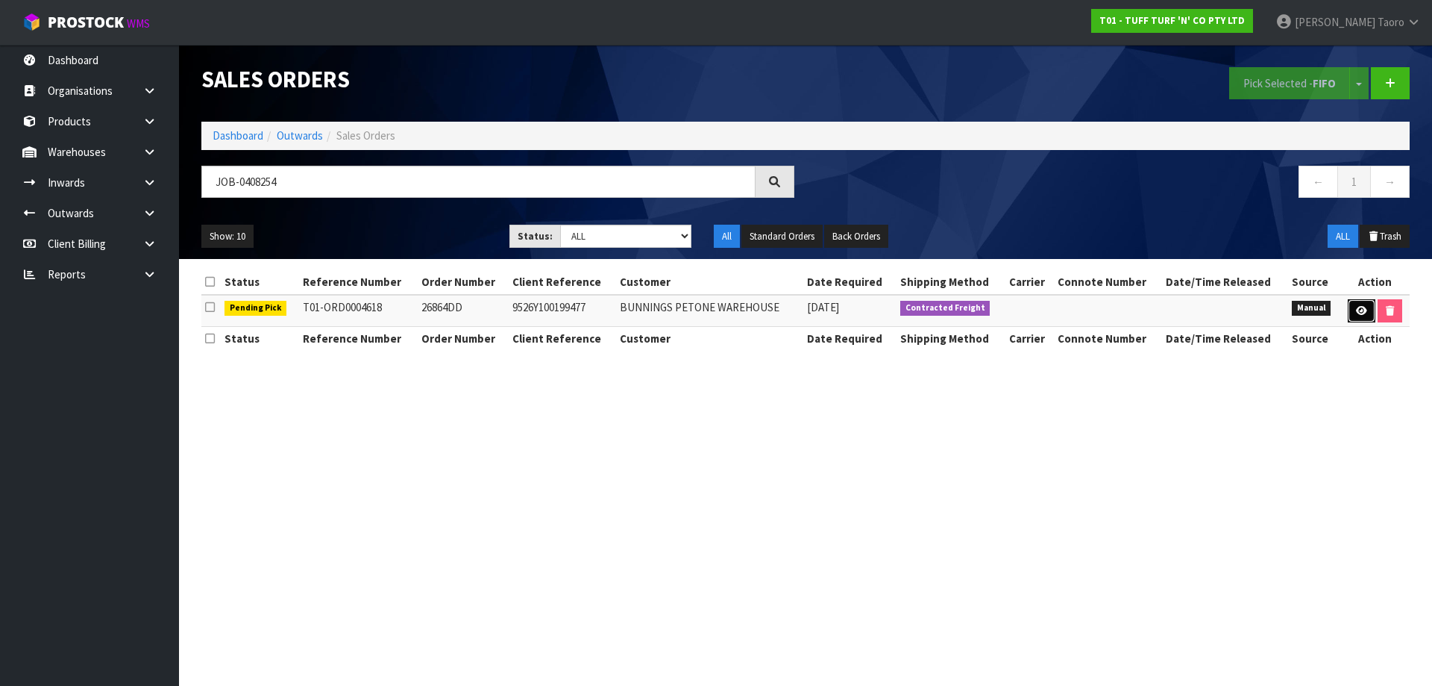
click at [752, 299] on link at bounding box center [1362, 311] width 28 height 24
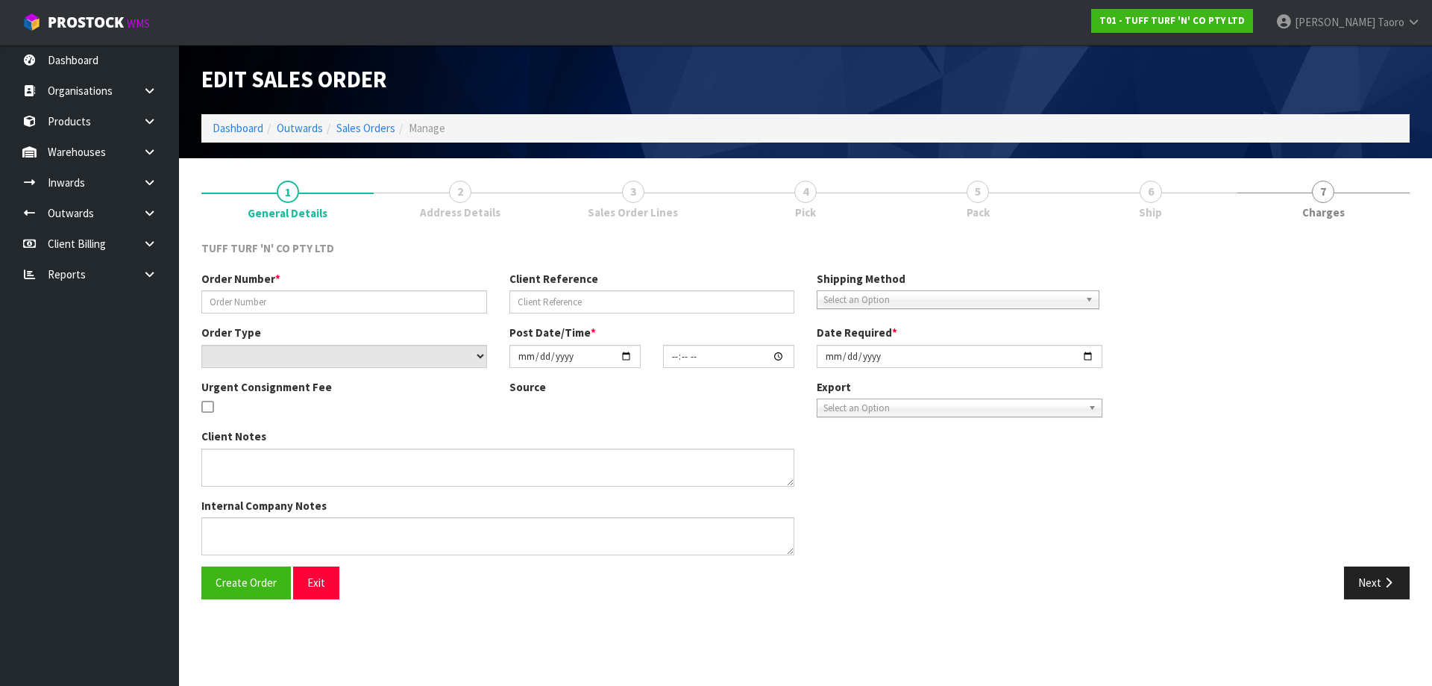
type input "26864DD"
type input "9526Y100199477"
select select "number:0"
type input "[DATE]"
type input "13:27:00.000"
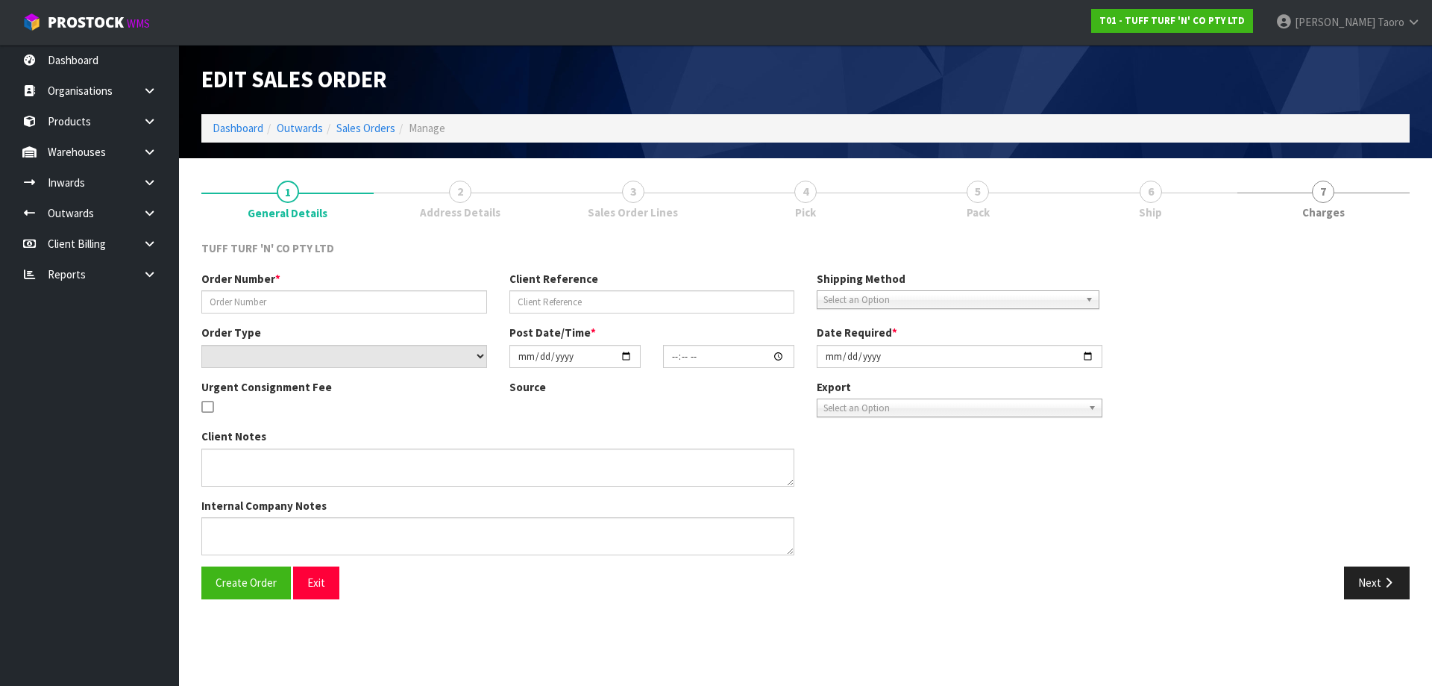
type input "[DATE]"
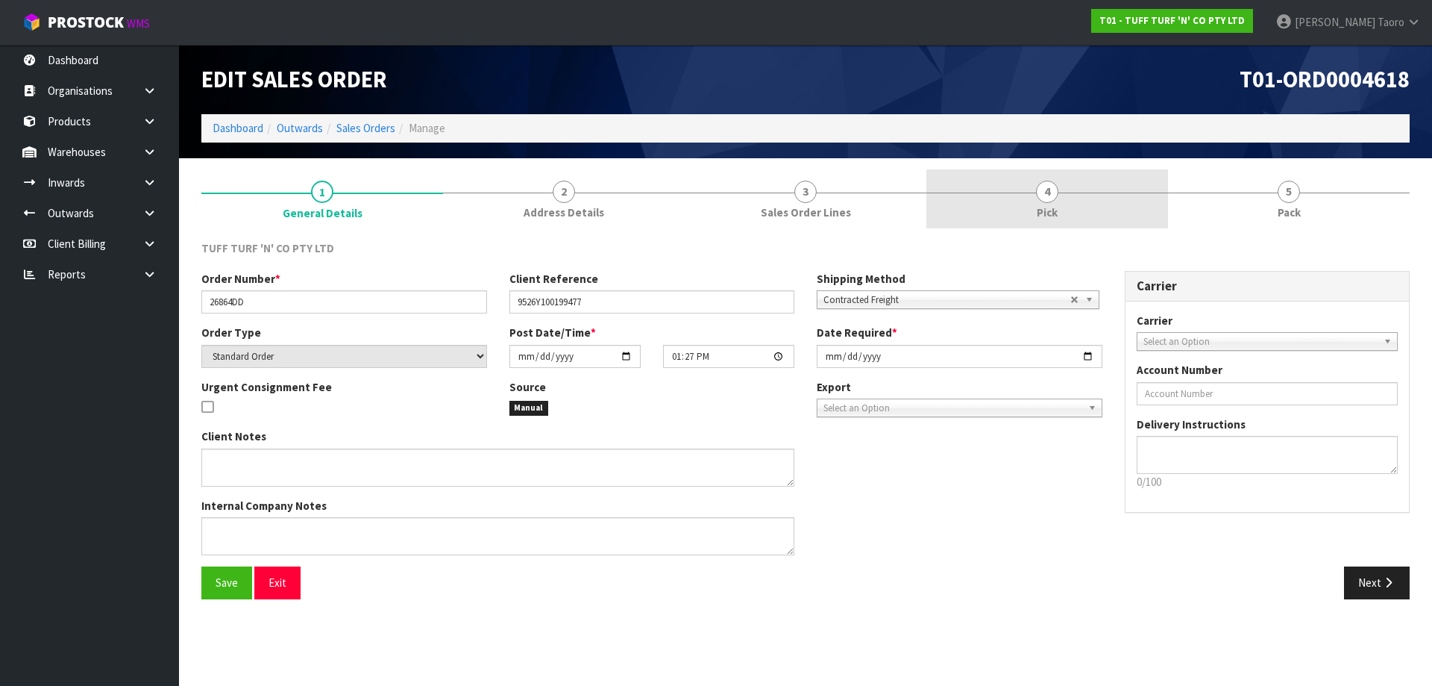
click at [752, 210] on link "4 Pick" at bounding box center [1047, 198] width 242 height 59
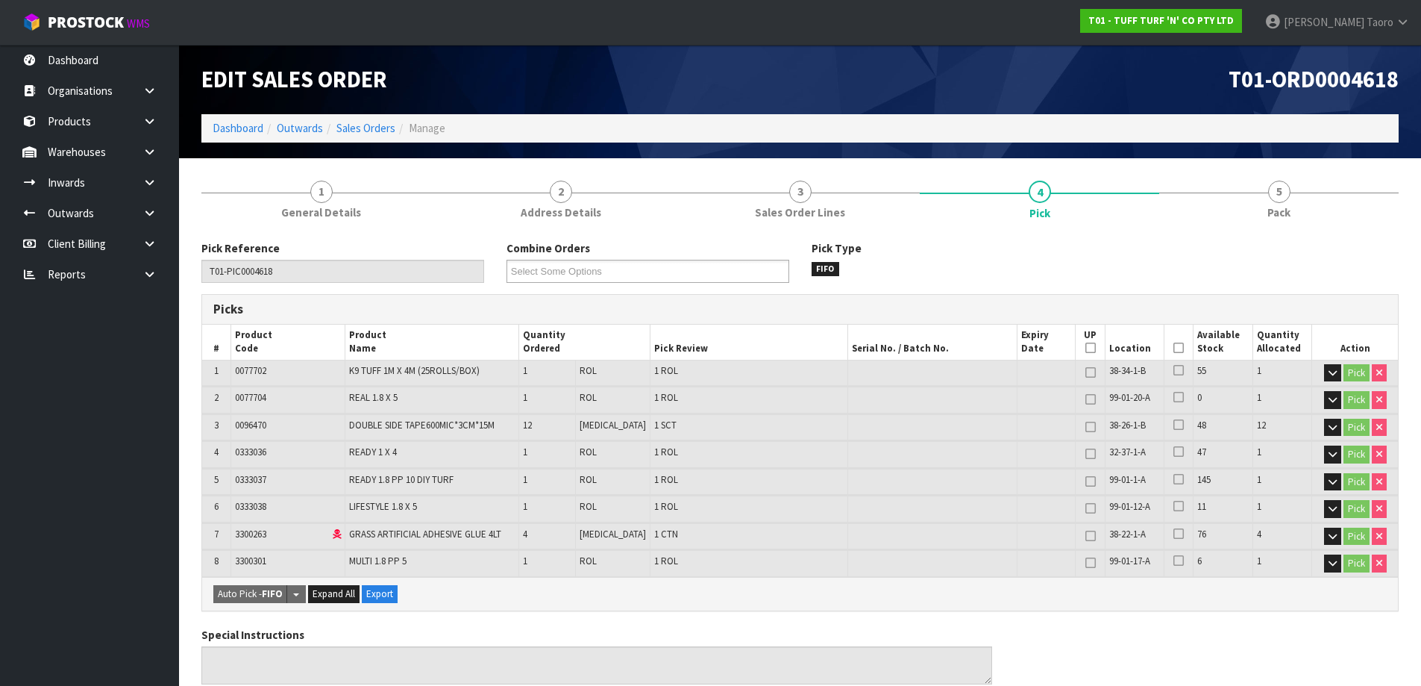
drag, startPoint x: 1174, startPoint y: 347, endPoint x: 1175, endPoint y: 336, distance: 11.2
click at [752, 348] on icon at bounding box center [1178, 348] width 10 height 1
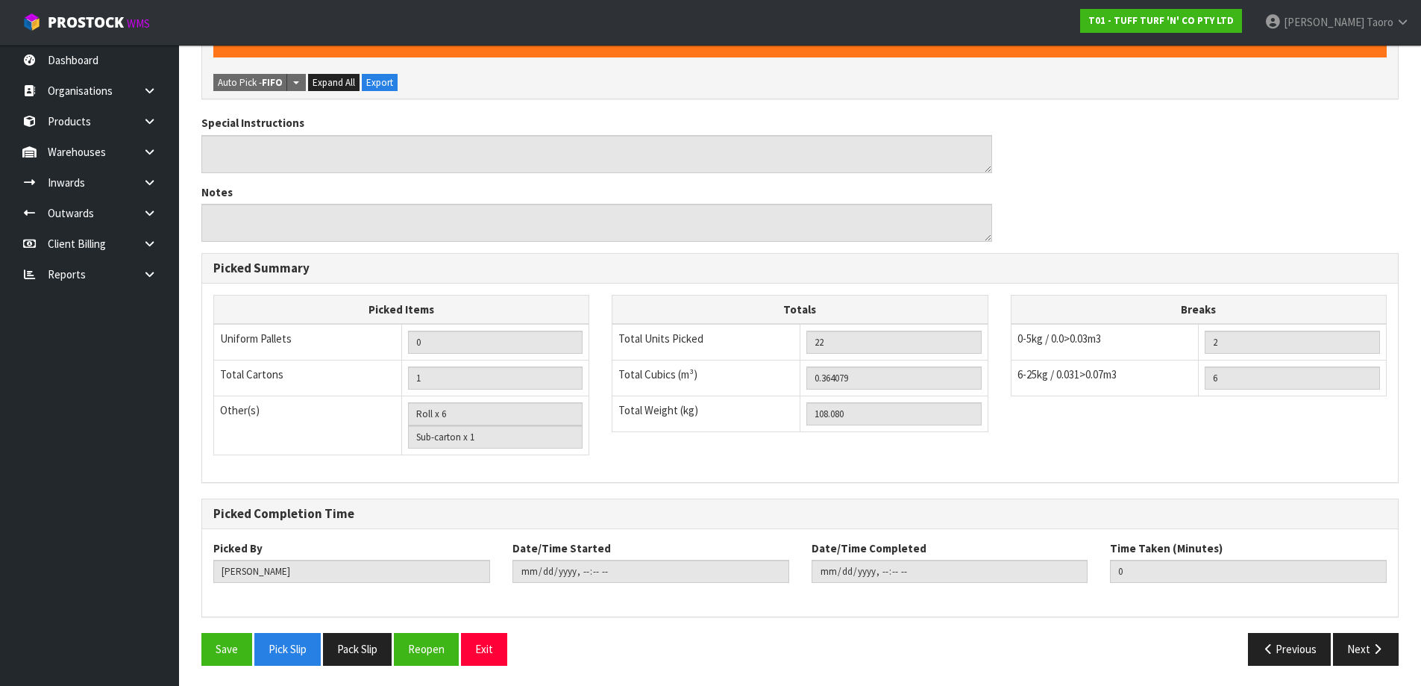
scroll to position [568, 0]
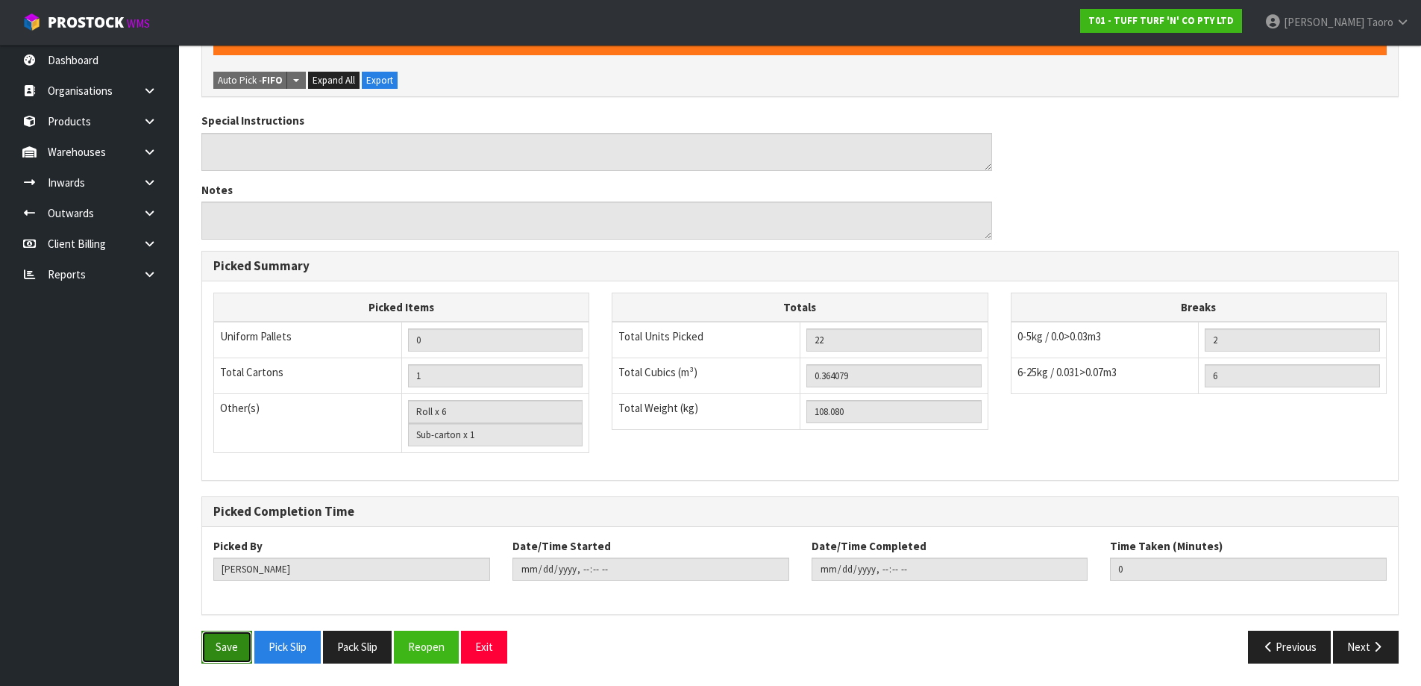
click at [219, 452] on button "Save" at bounding box center [226, 646] width 51 height 32
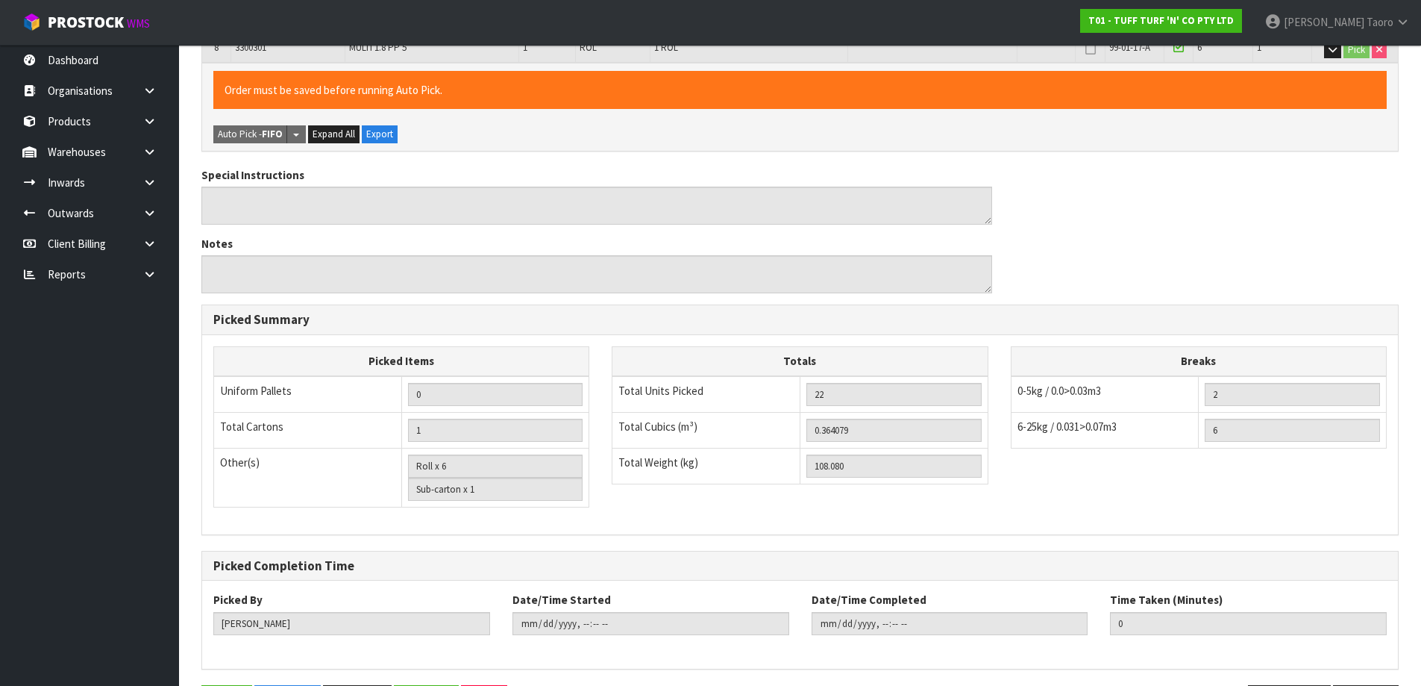
scroll to position [0, 0]
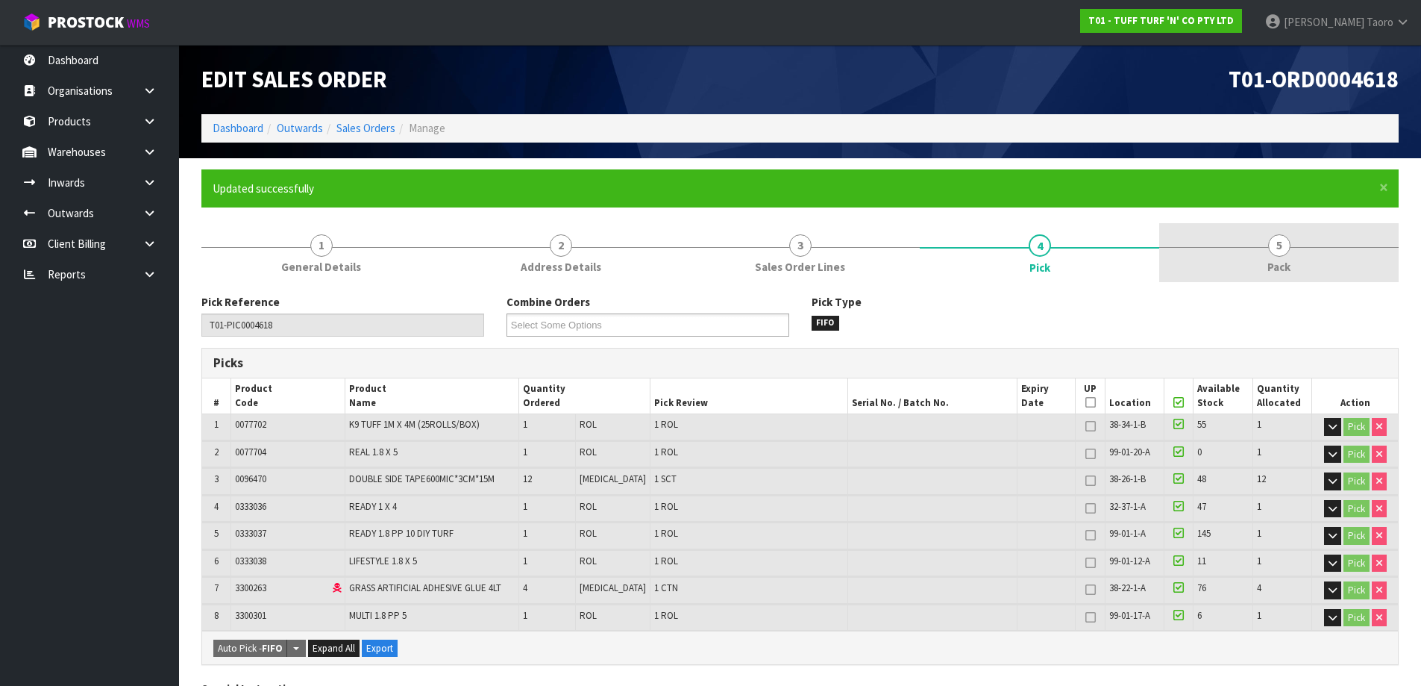
click at [752, 258] on link "5 Pack" at bounding box center [1278, 252] width 239 height 59
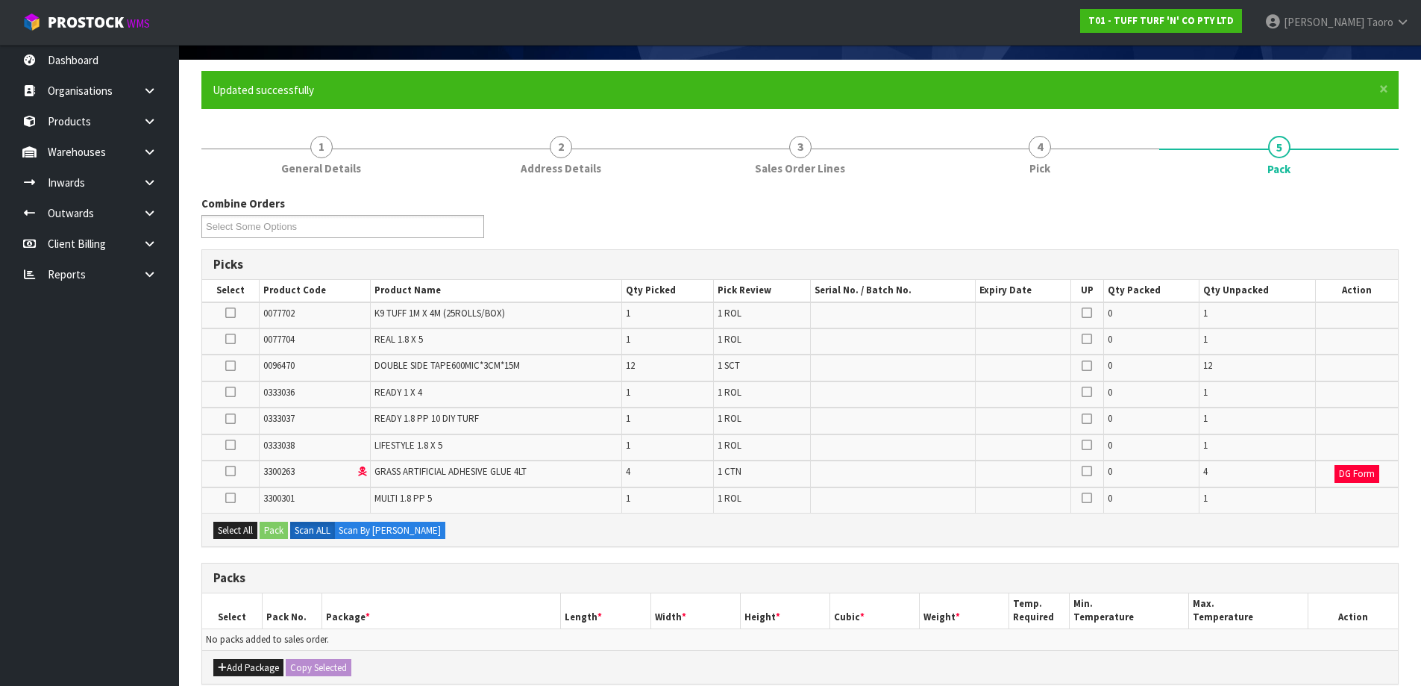
scroll to position [298, 0]
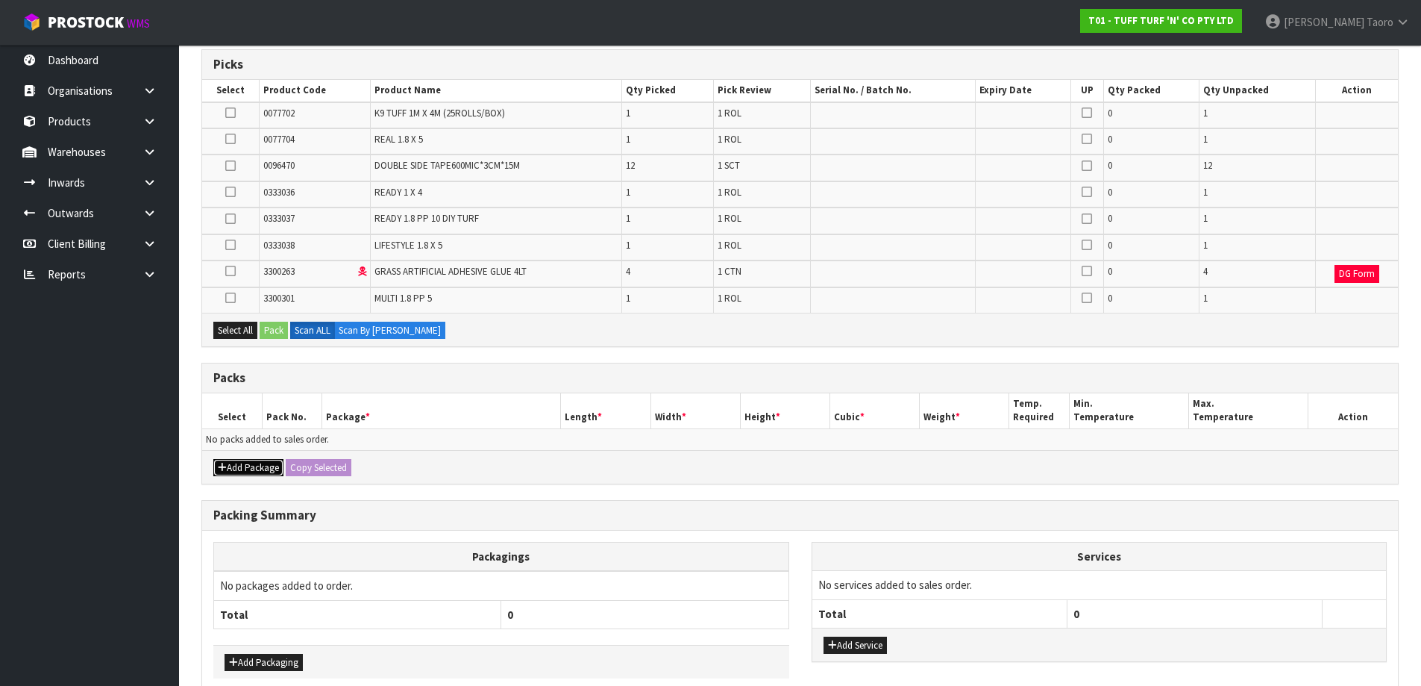
click at [254, 452] on button "Add Package" at bounding box center [248, 468] width 70 height 18
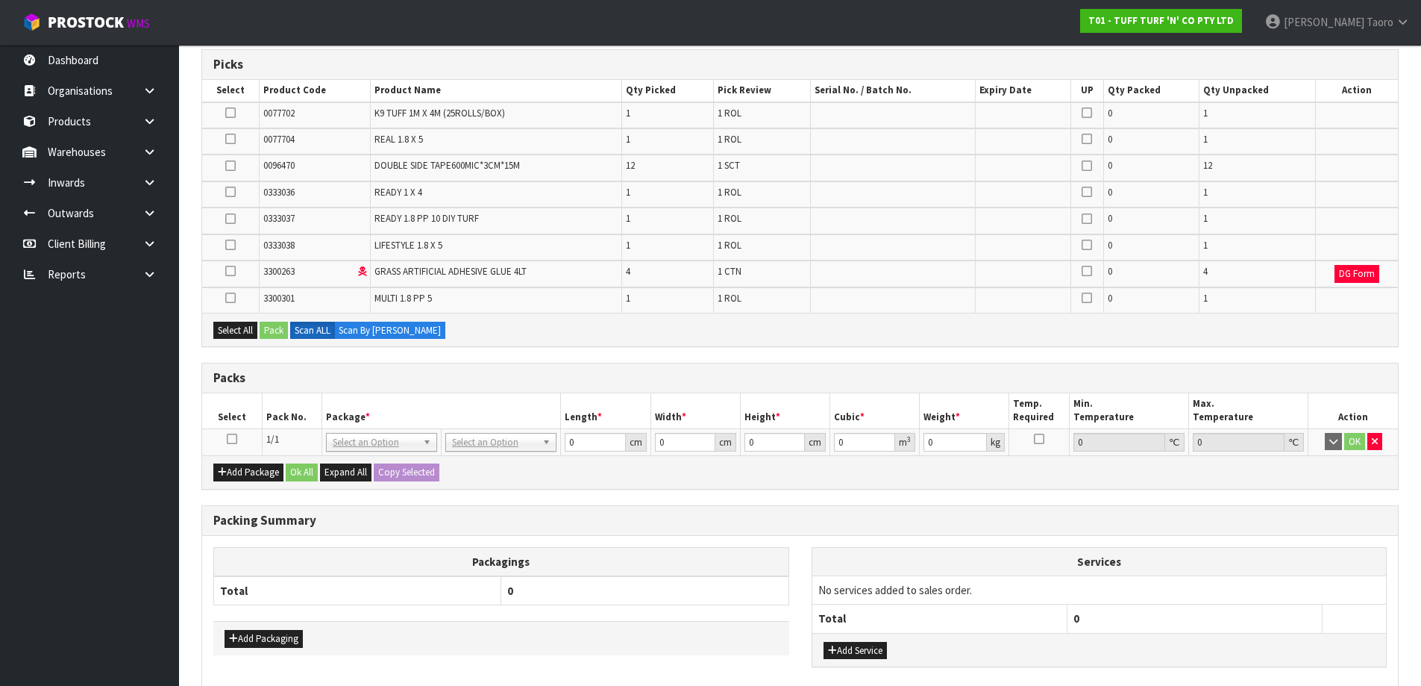
click at [233, 439] on icon at bounding box center [232, 439] width 10 height 1
click at [239, 334] on button "Select All" at bounding box center [235, 331] width 44 height 18
click at [280, 332] on button "Pack" at bounding box center [274, 331] width 28 height 18
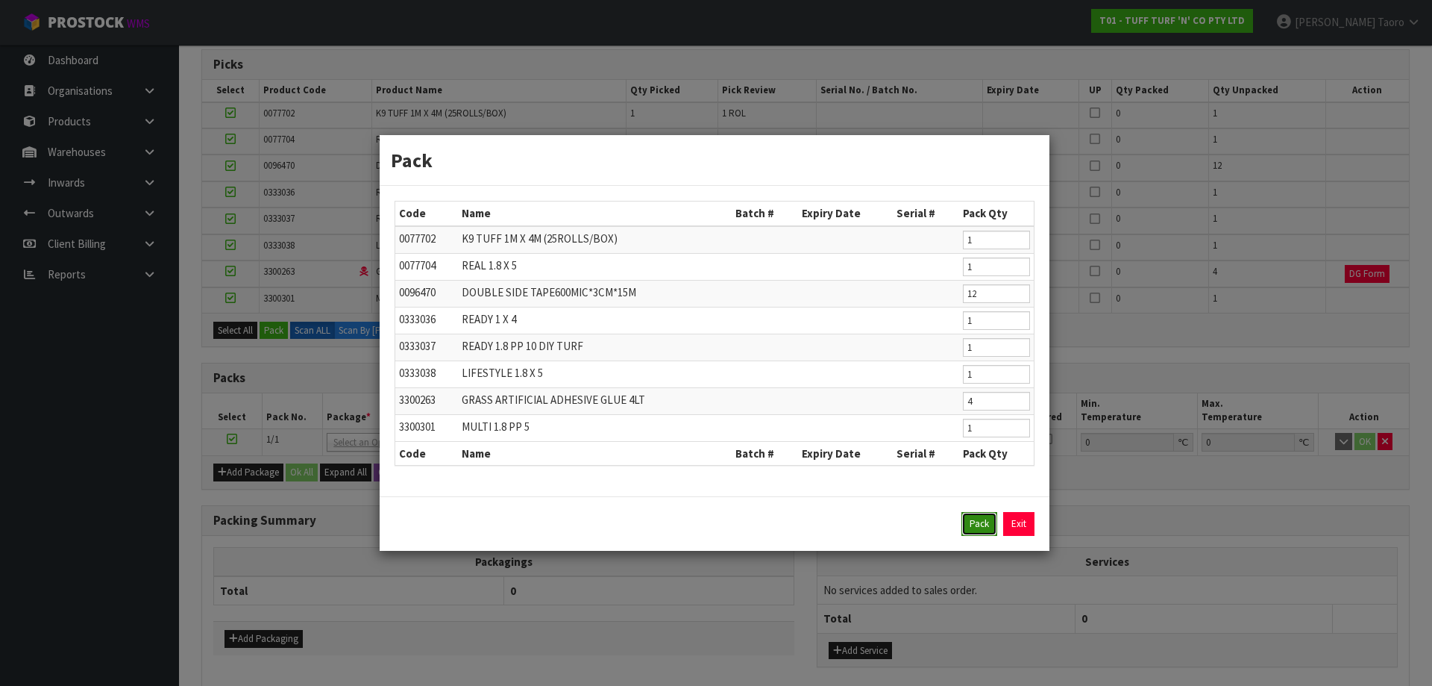
click at [752, 452] on button "Pack" at bounding box center [980, 524] width 36 height 24
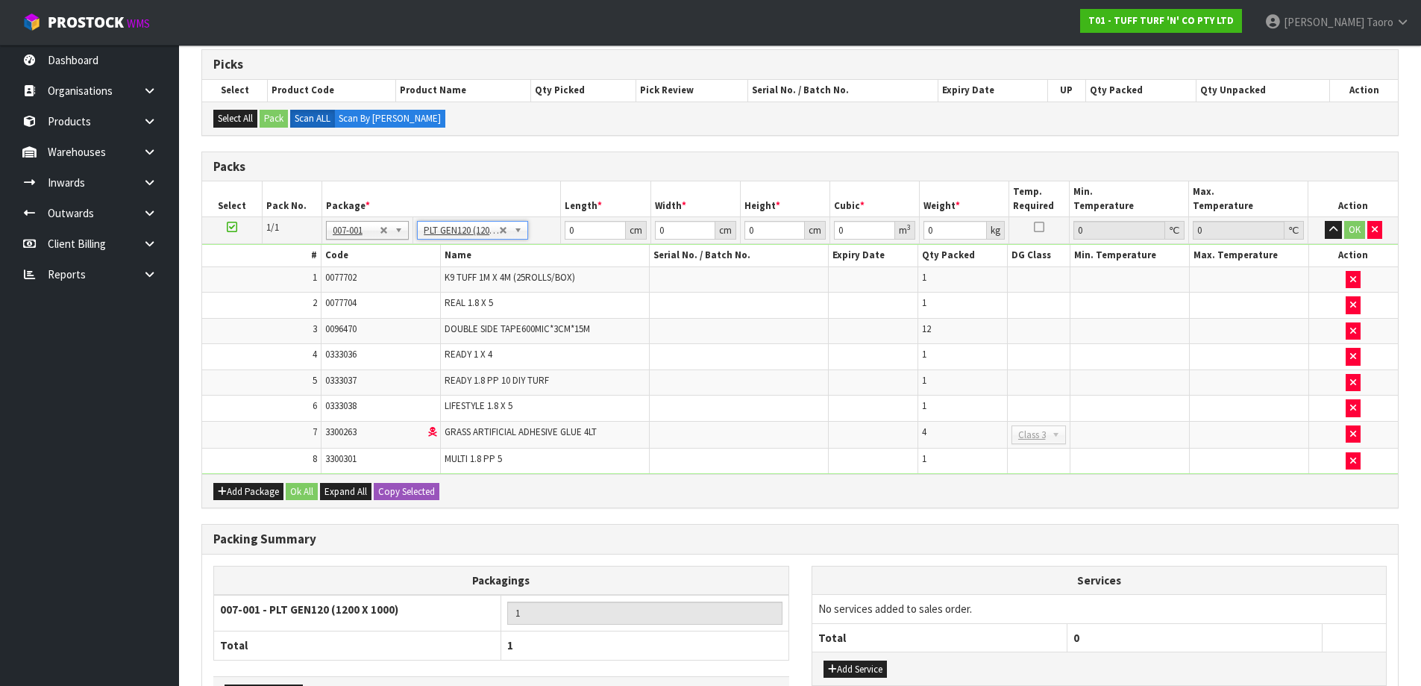
type input "120"
type input "100"
type input "108.08"
click at [599, 230] on input "120" at bounding box center [595, 230] width 60 height 19
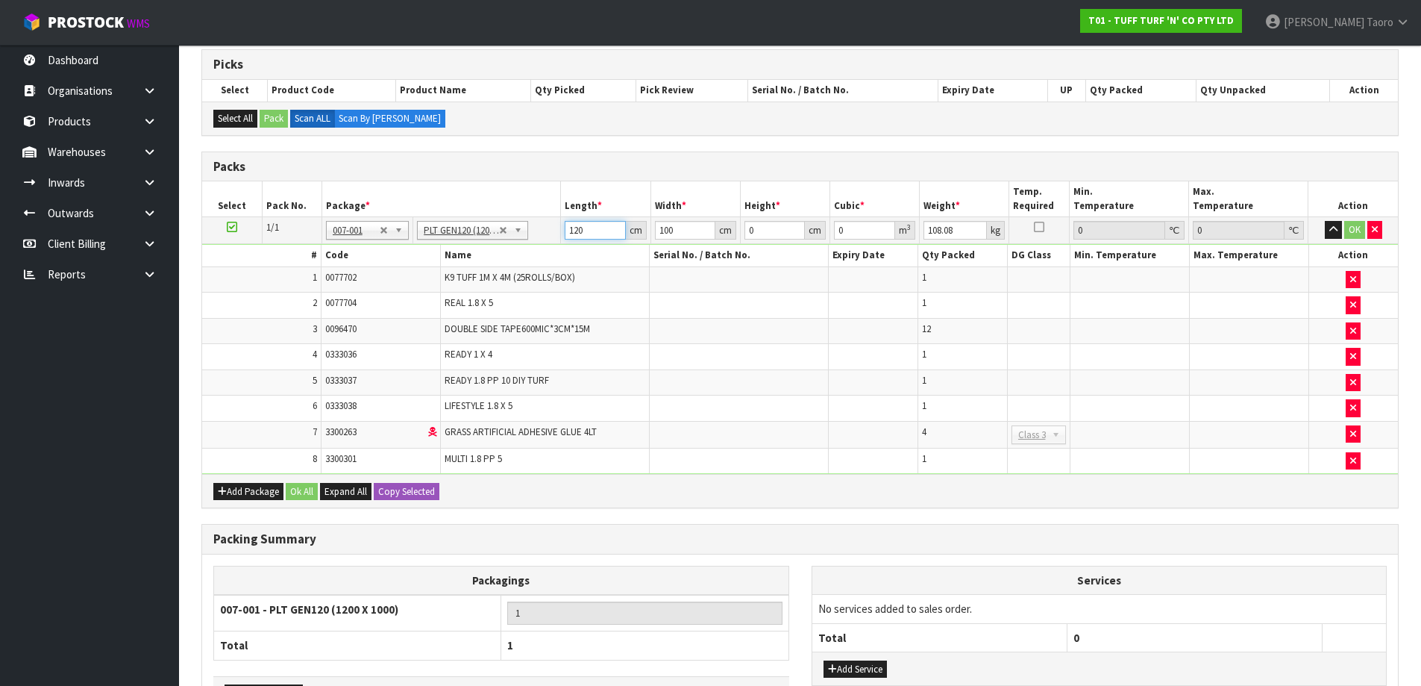
click at [599, 230] on input "120" at bounding box center [595, 230] width 60 height 19
type input "184"
type input "4"
type input "104"
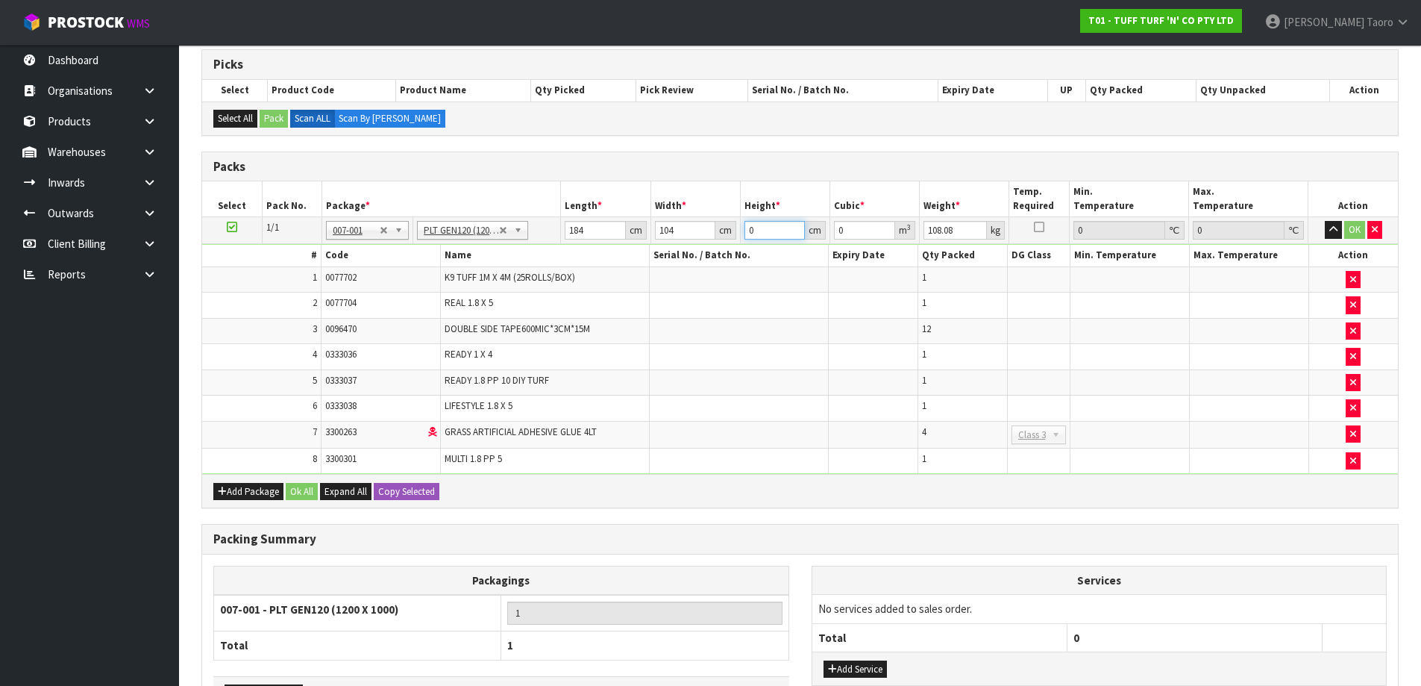
type input "5"
type input "0.09568"
type input "58"
type input "1.109888"
type input "58"
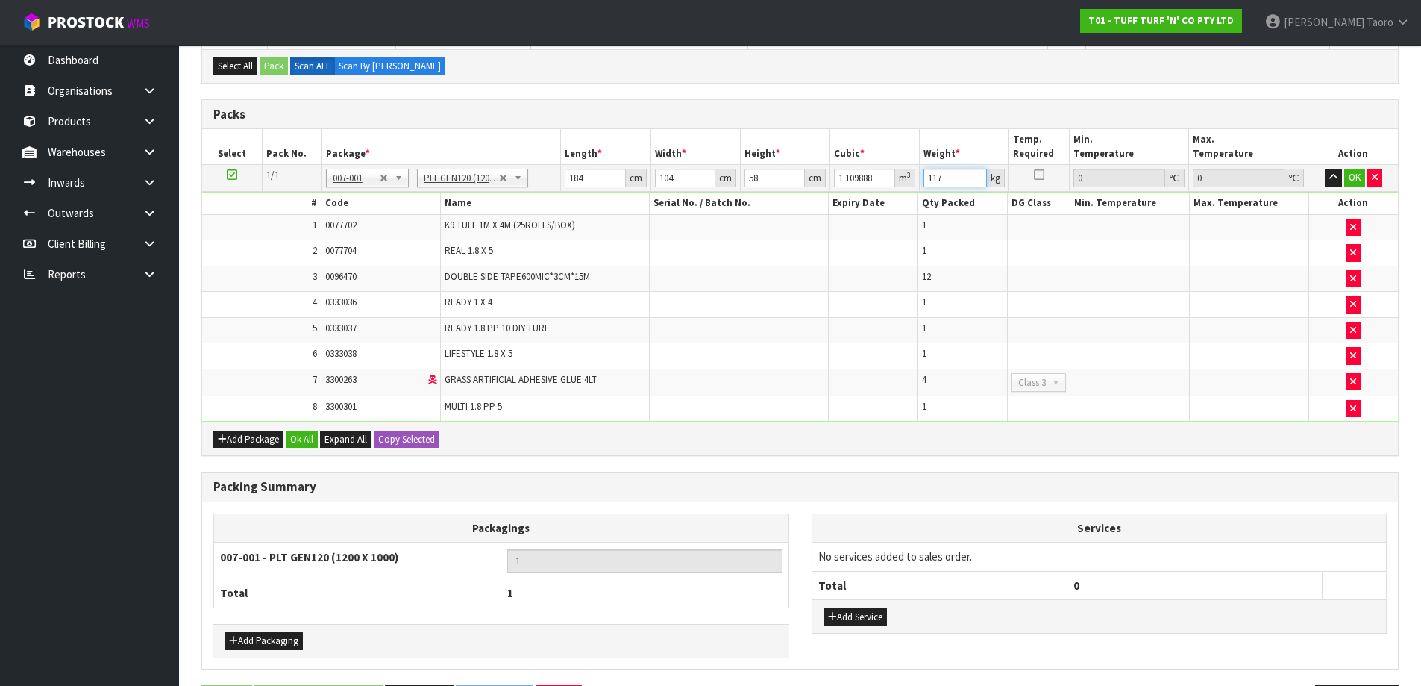
scroll to position [404, 0]
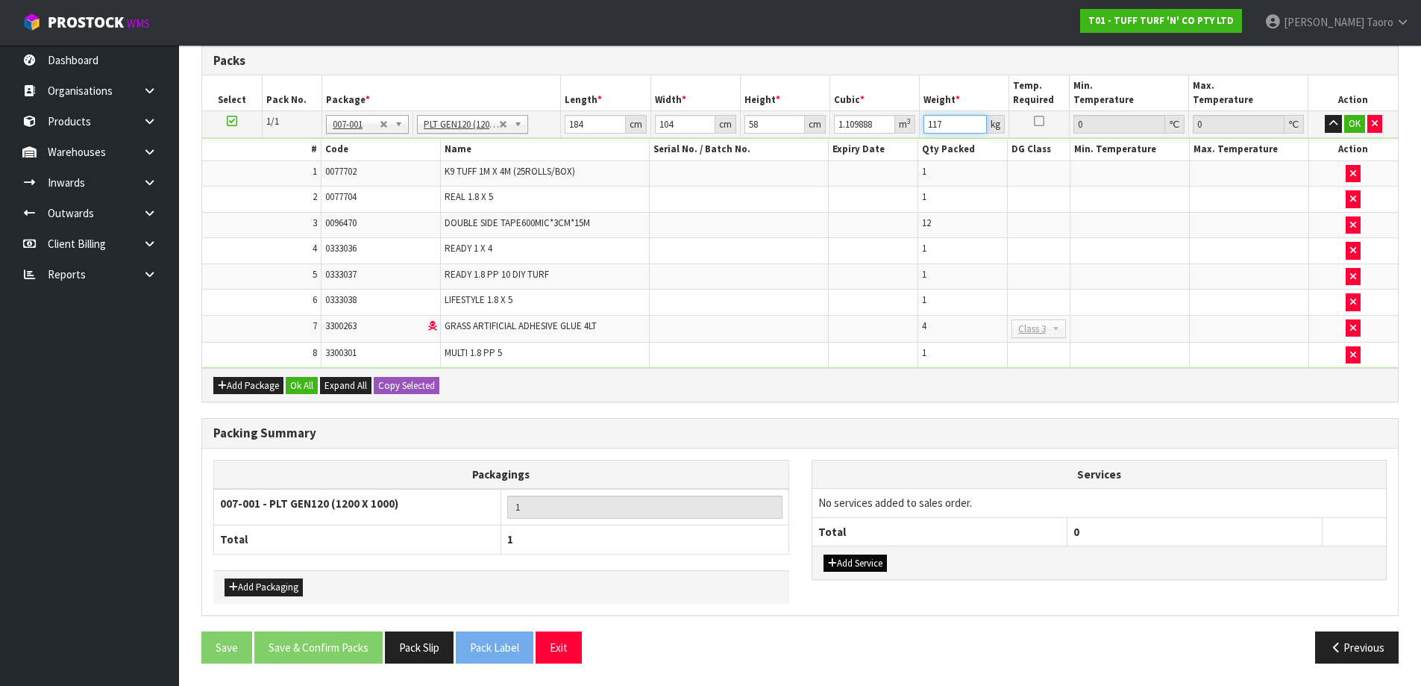
type input "117"
click at [752, 452] on button "Add Service" at bounding box center [855, 563] width 63 height 18
click at [752, 452] on button "Add Service" at bounding box center [855, 571] width 63 height 18
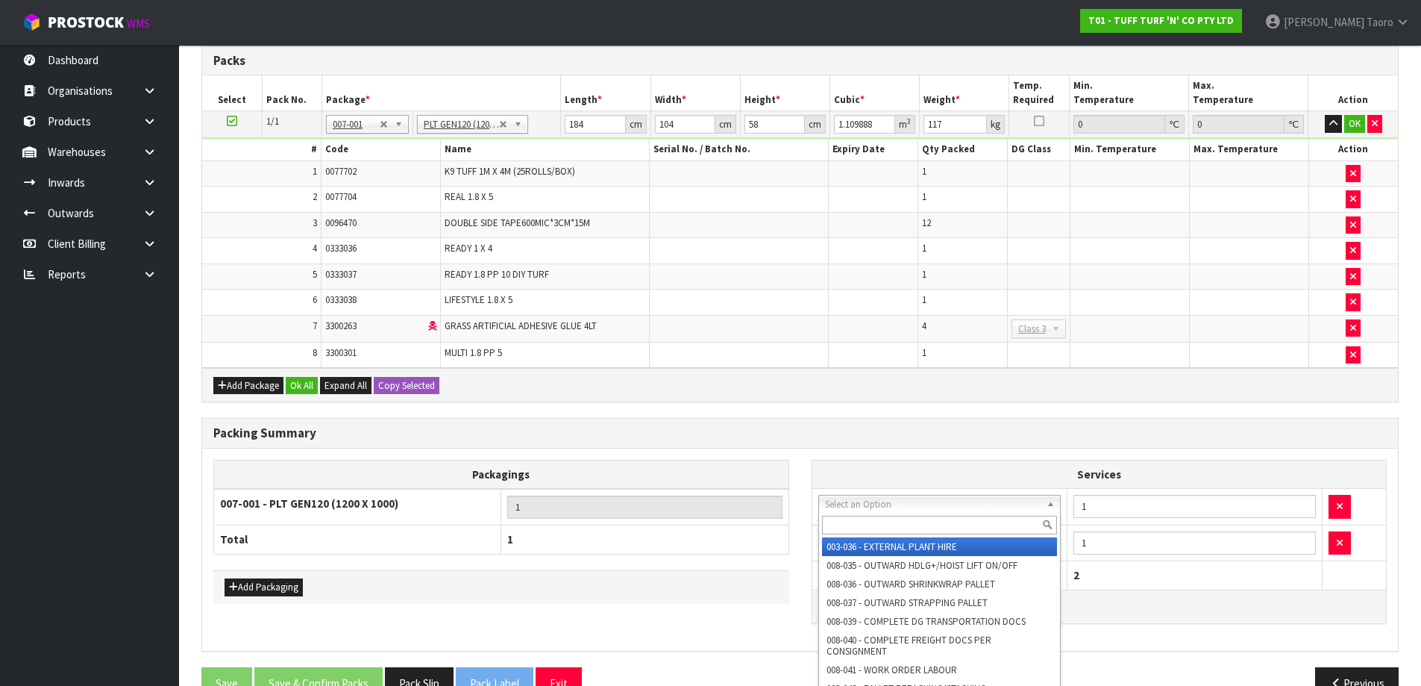
click at [752, 452] on input "text" at bounding box center [940, 524] width 236 height 19
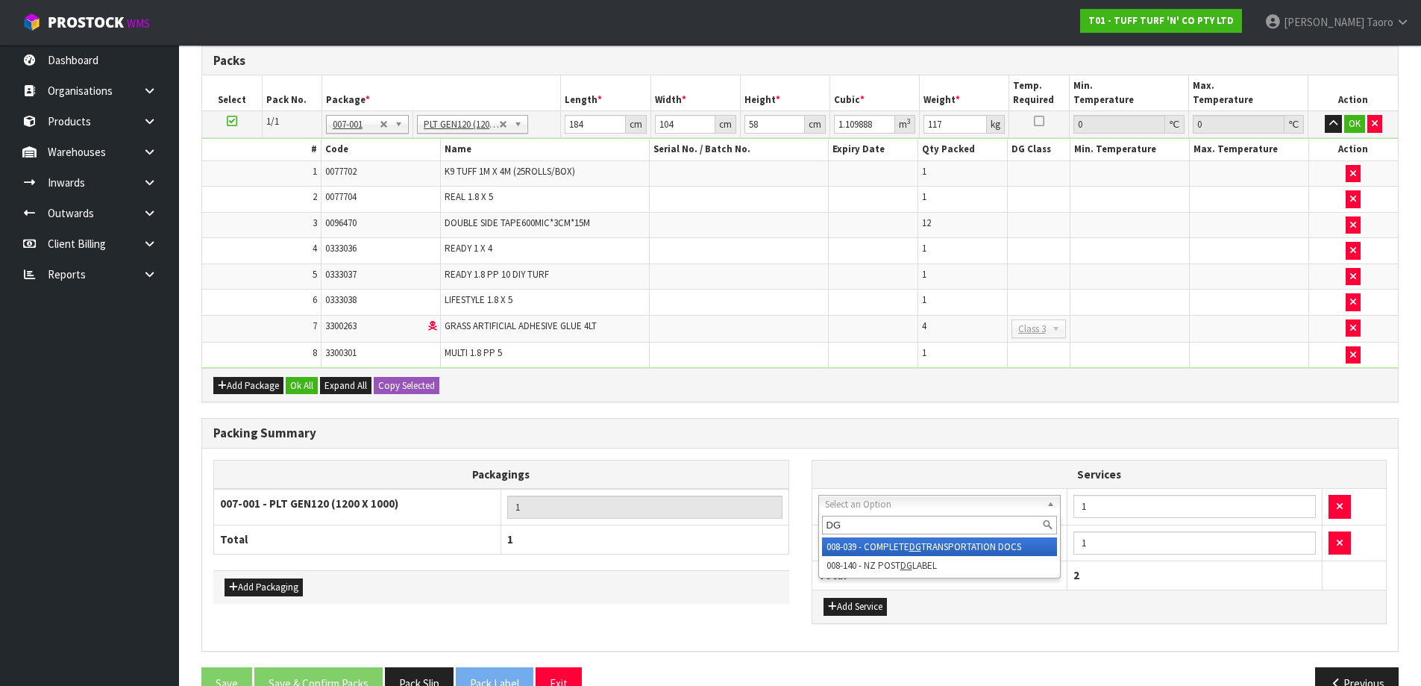
type input "DG"
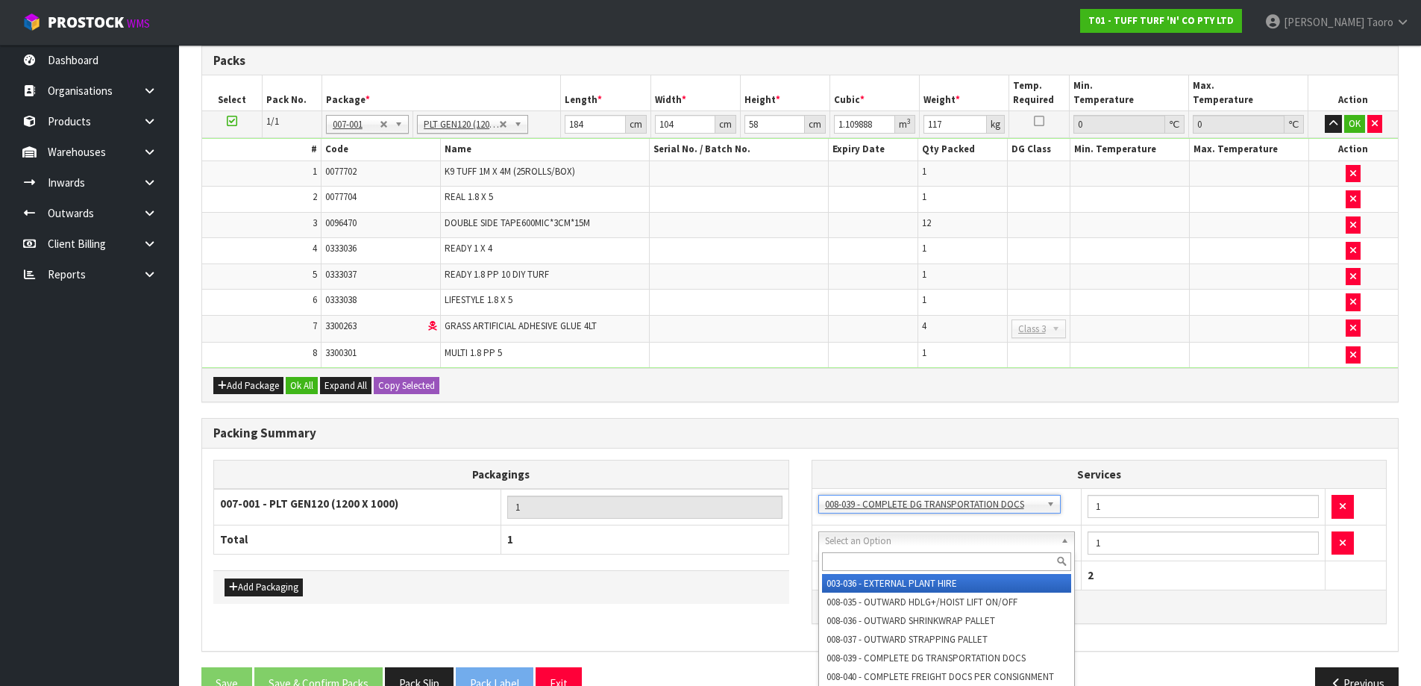
click at [752, 452] on input "text" at bounding box center [947, 561] width 250 height 19
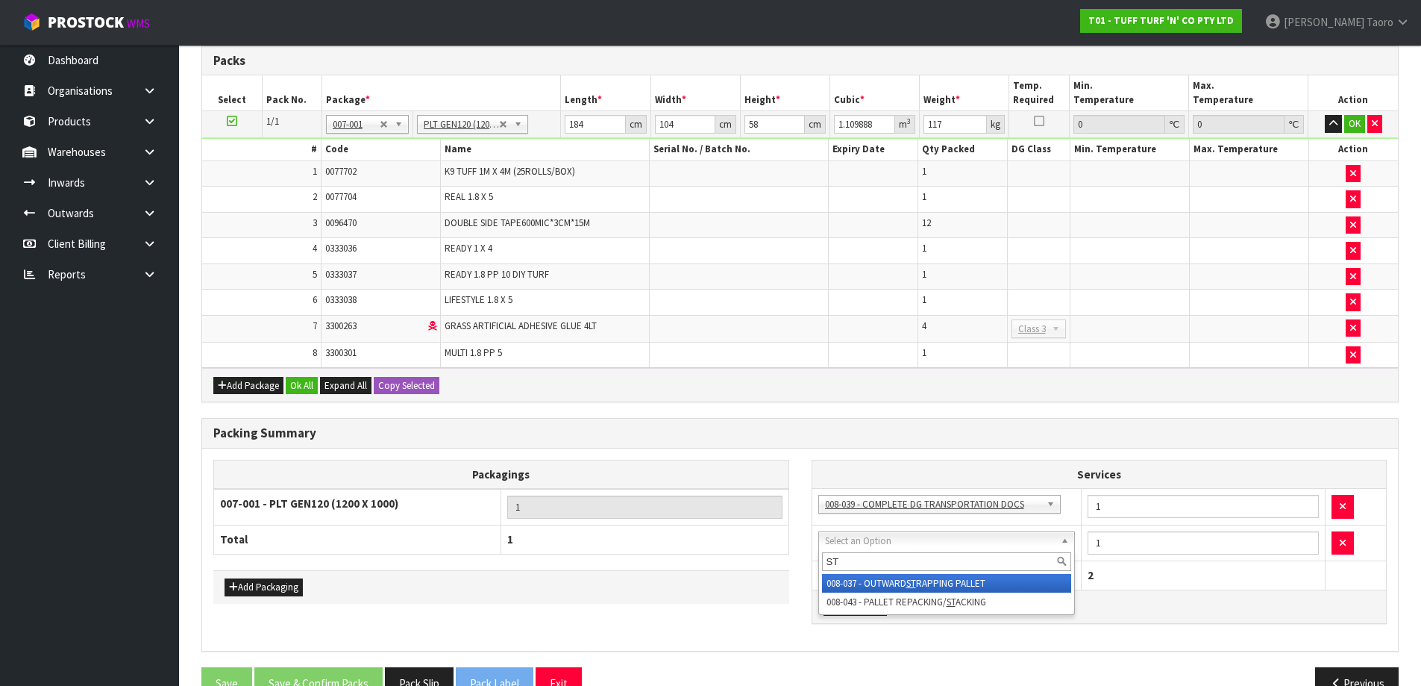
type input "STR"
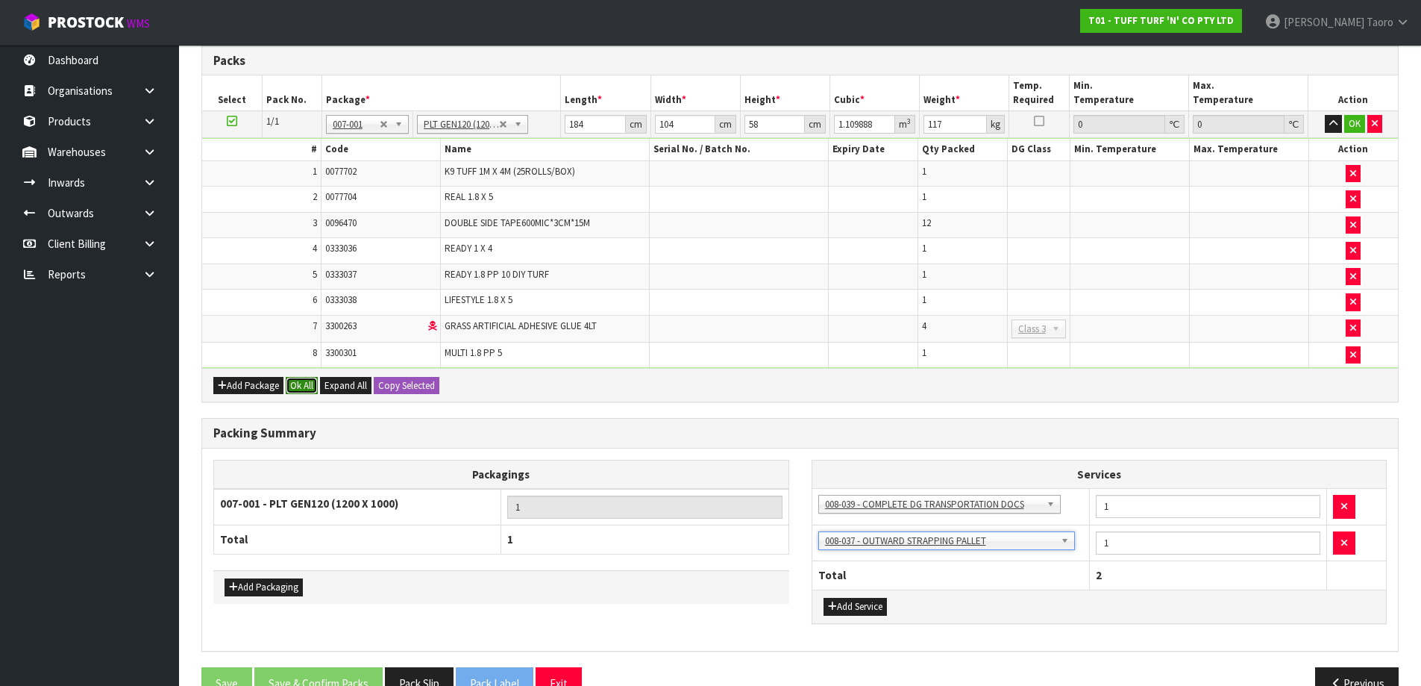
click at [310, 383] on button "Ok All" at bounding box center [302, 386] width 32 height 18
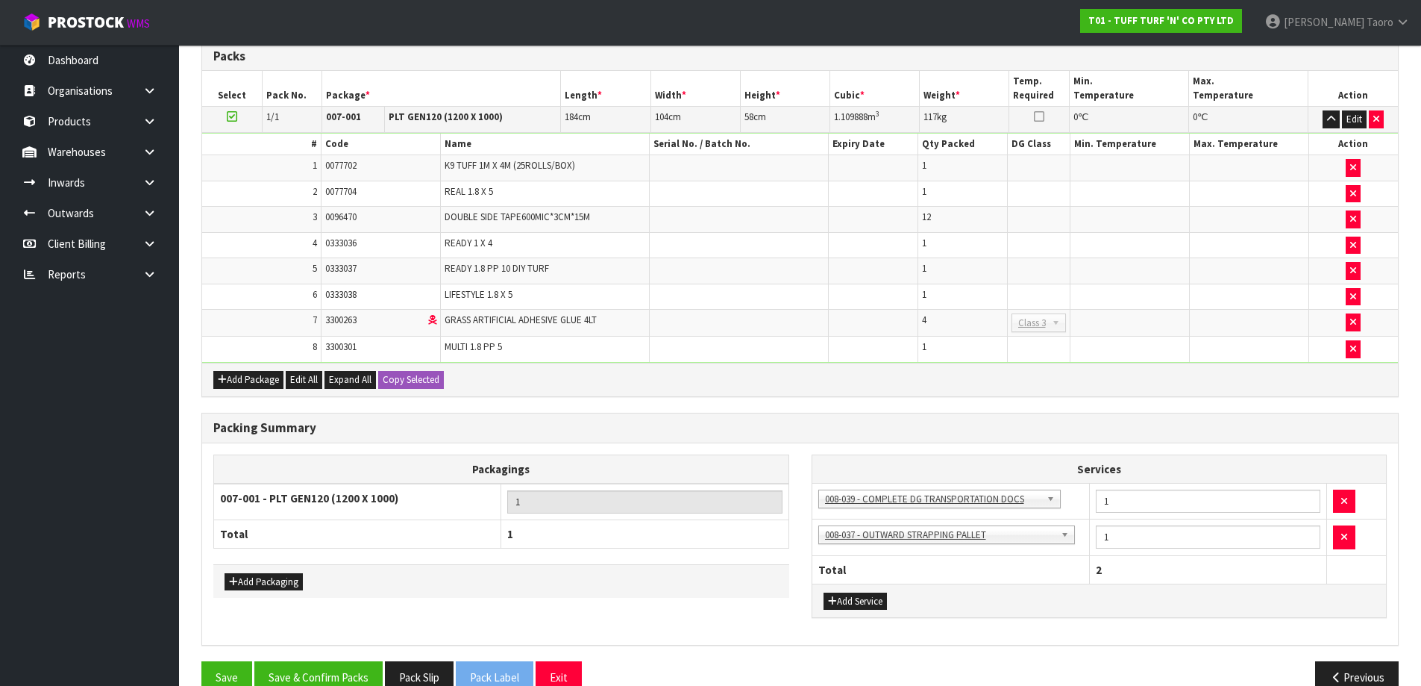
scroll to position [439, 0]
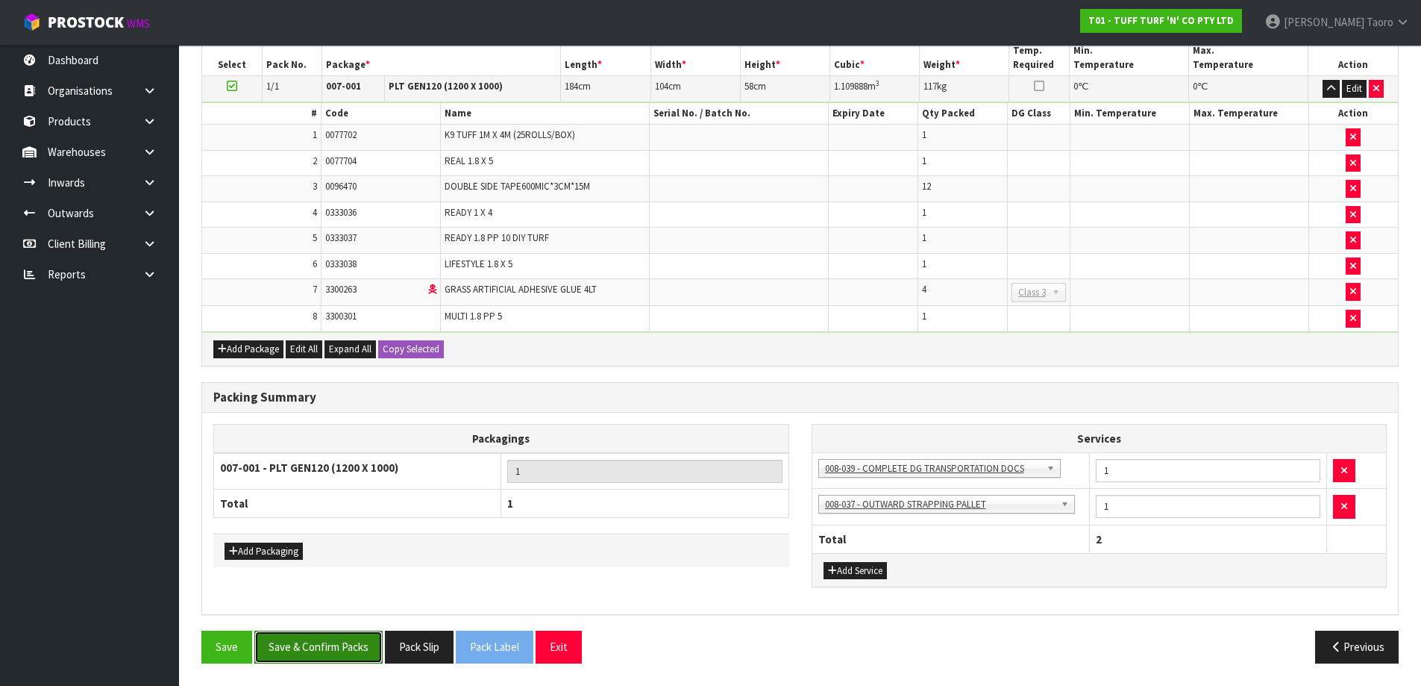
click at [345, 452] on button "Save & Confirm Packs" at bounding box center [318, 646] width 128 height 32
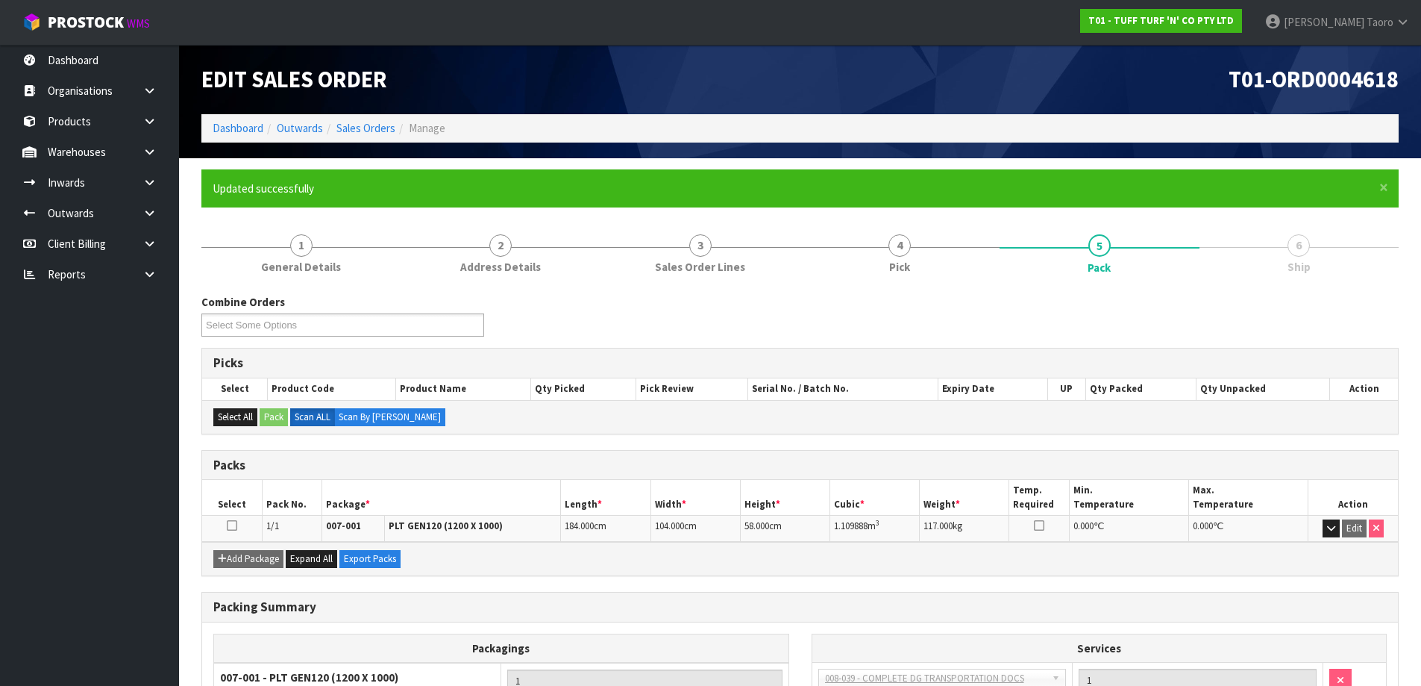
scroll to position [176, 0]
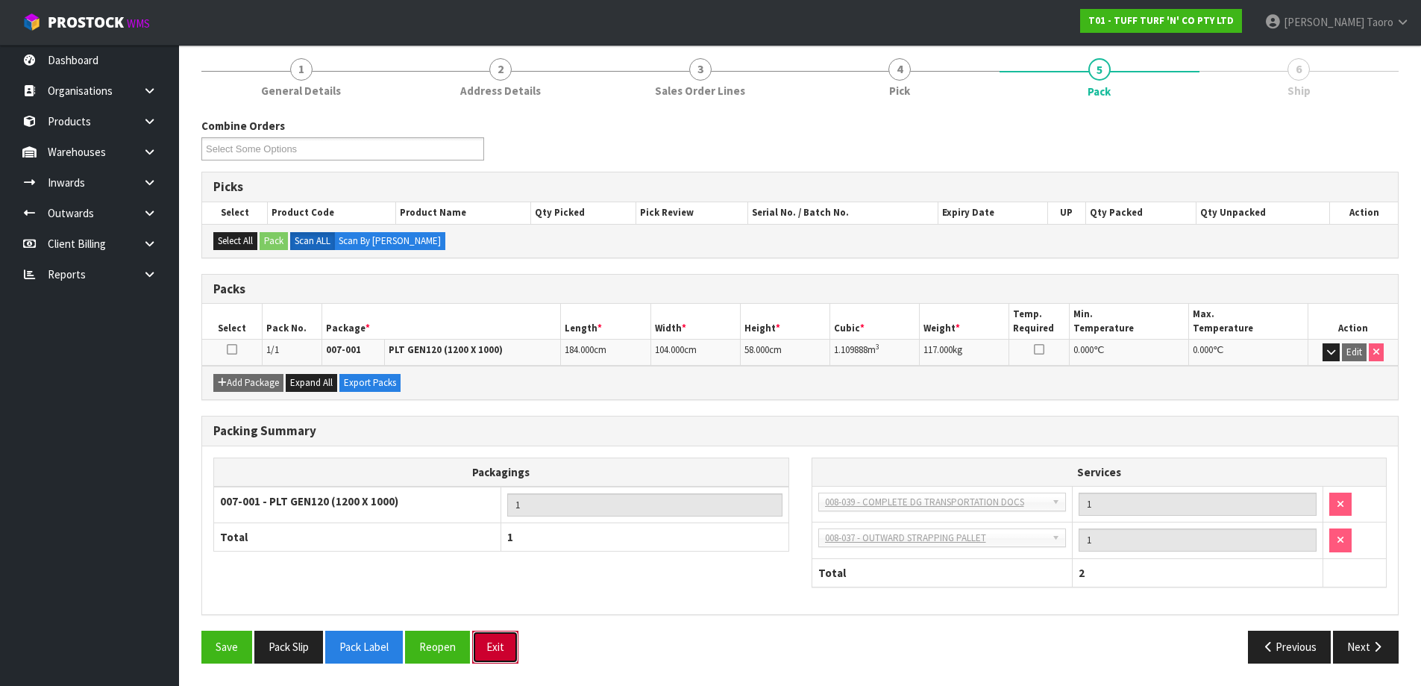
click at [496, 452] on button "Exit" at bounding box center [495, 646] width 46 height 32
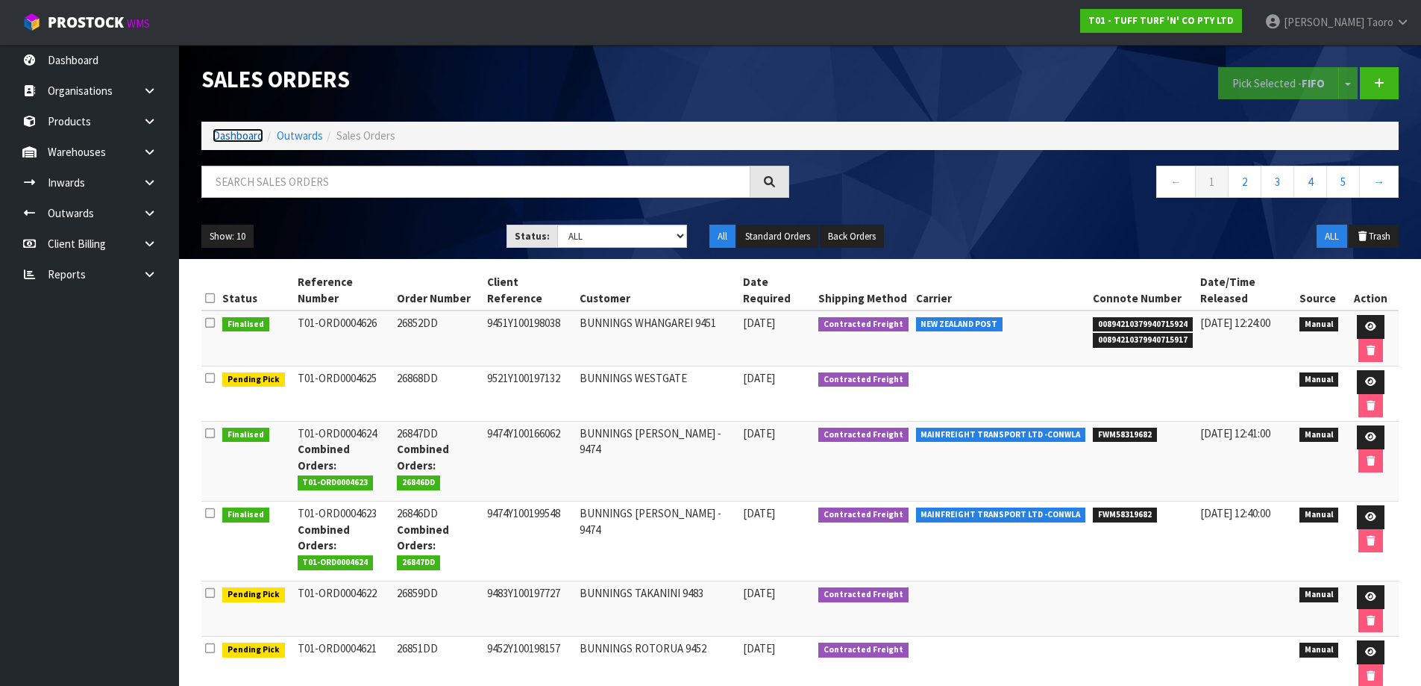
click at [248, 136] on link "Dashboard" at bounding box center [238, 135] width 51 height 14
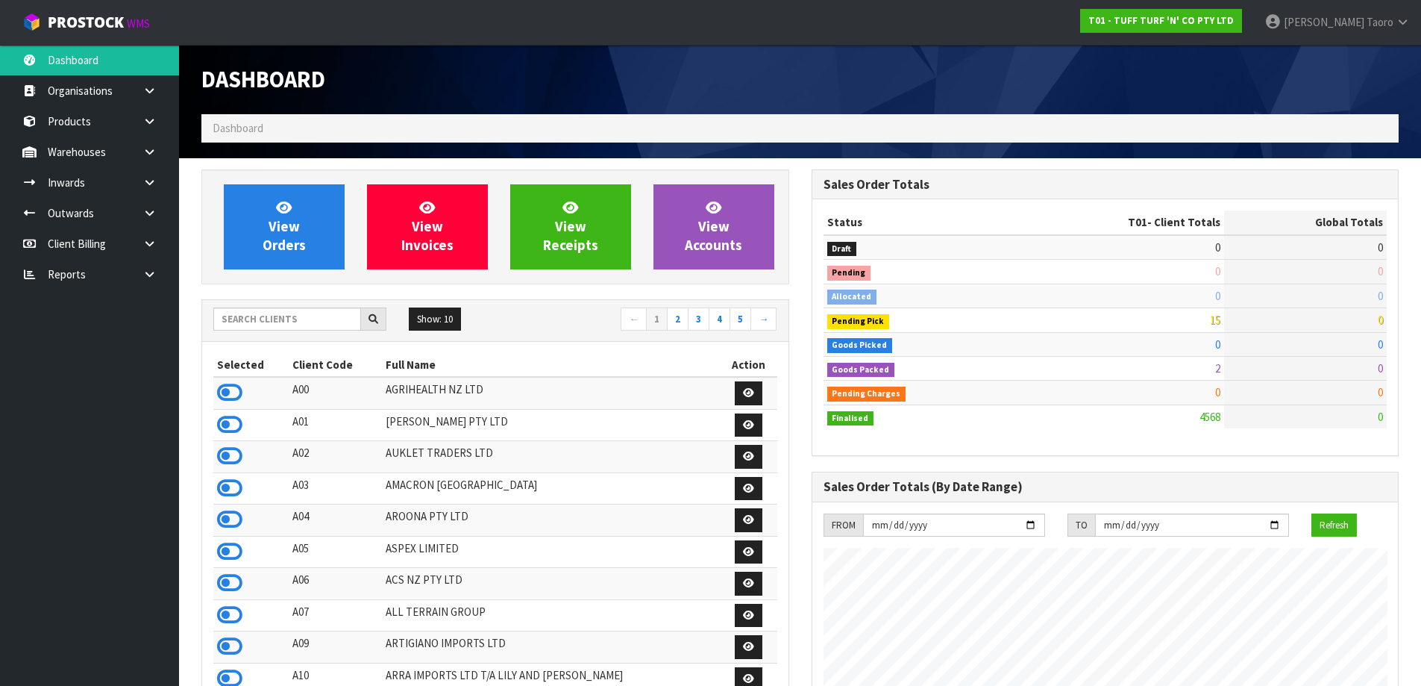
scroll to position [1130, 609]
